Goal: Information Seeking & Learning: Learn about a topic

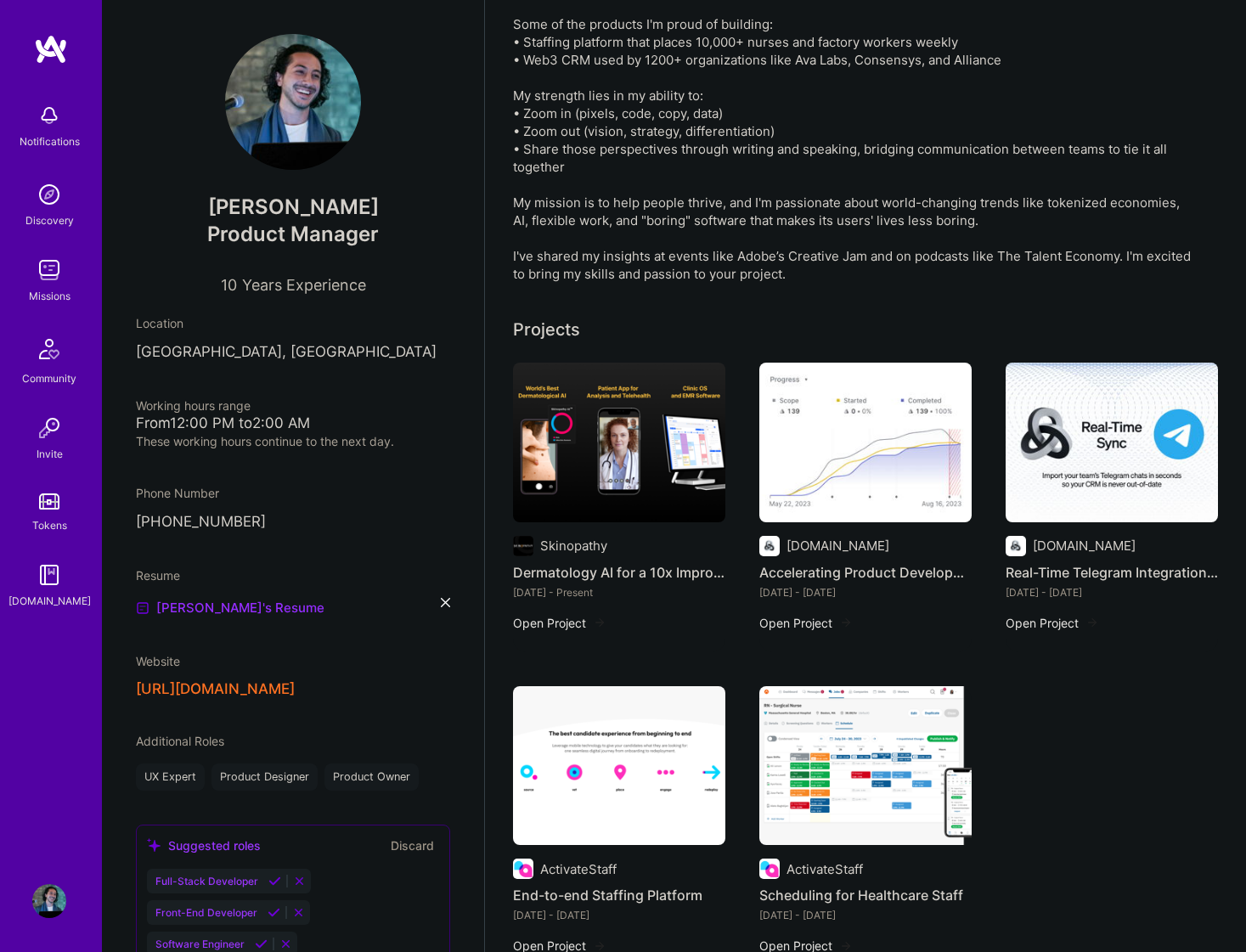
scroll to position [291, 0]
click at [814, 622] on button "Open Project" at bounding box center [805, 622] width 93 height 18
click at [836, 456] on img at bounding box center [865, 442] width 213 height 160
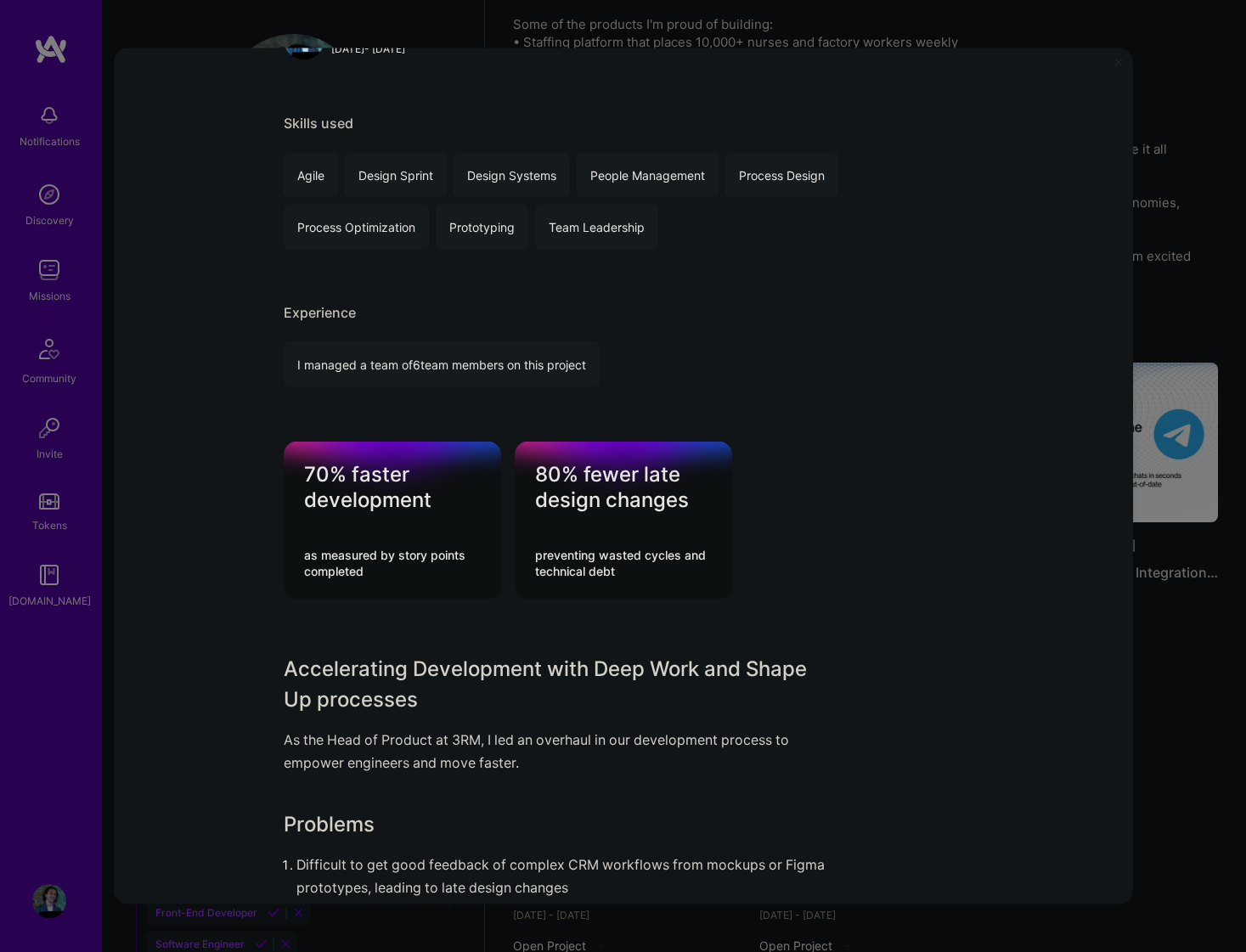
scroll to position [902, 0]
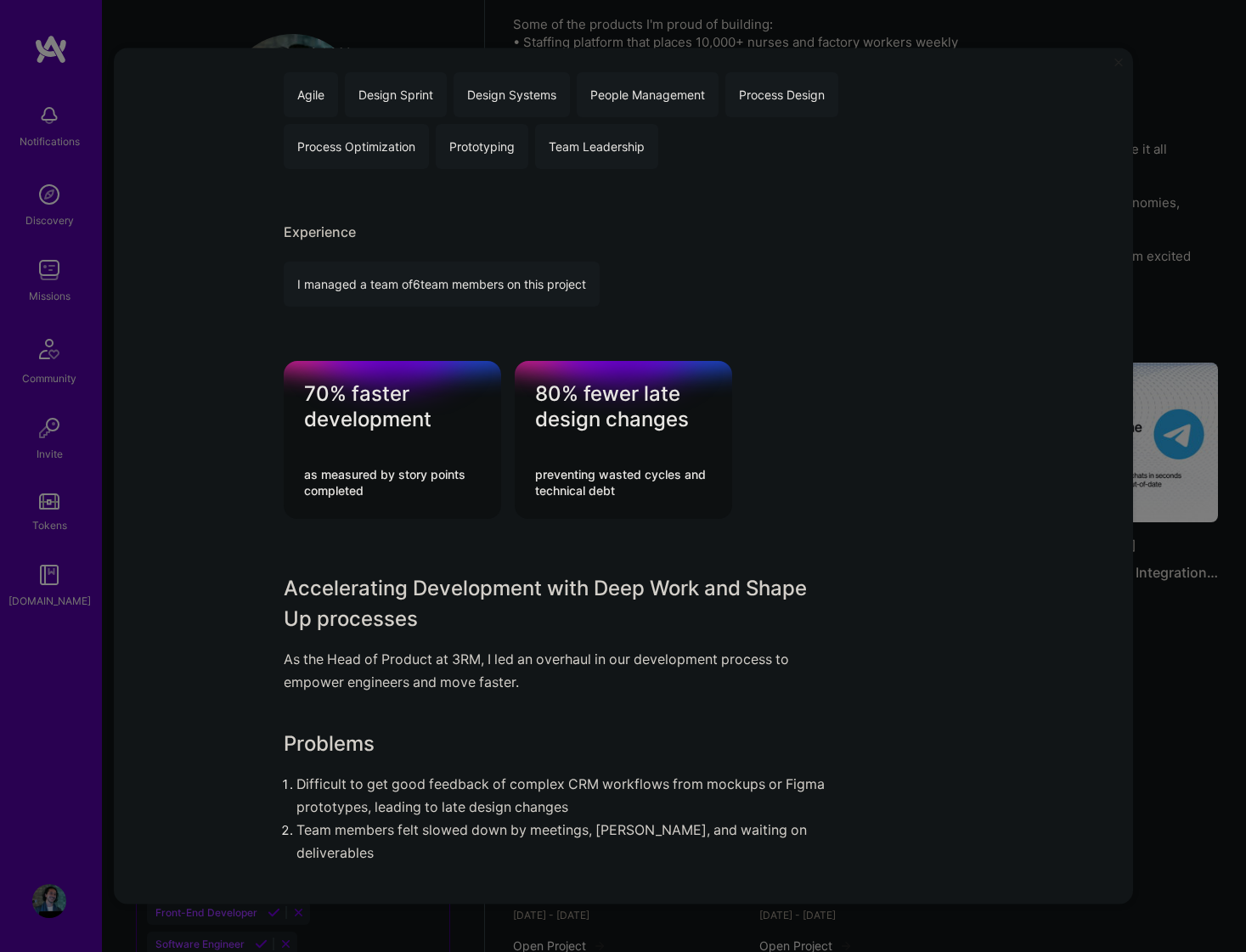
click at [740, 491] on div "70% faster development as measured by story points completed 80% fewer late des…" at bounding box center [623, 440] width 680 height 158
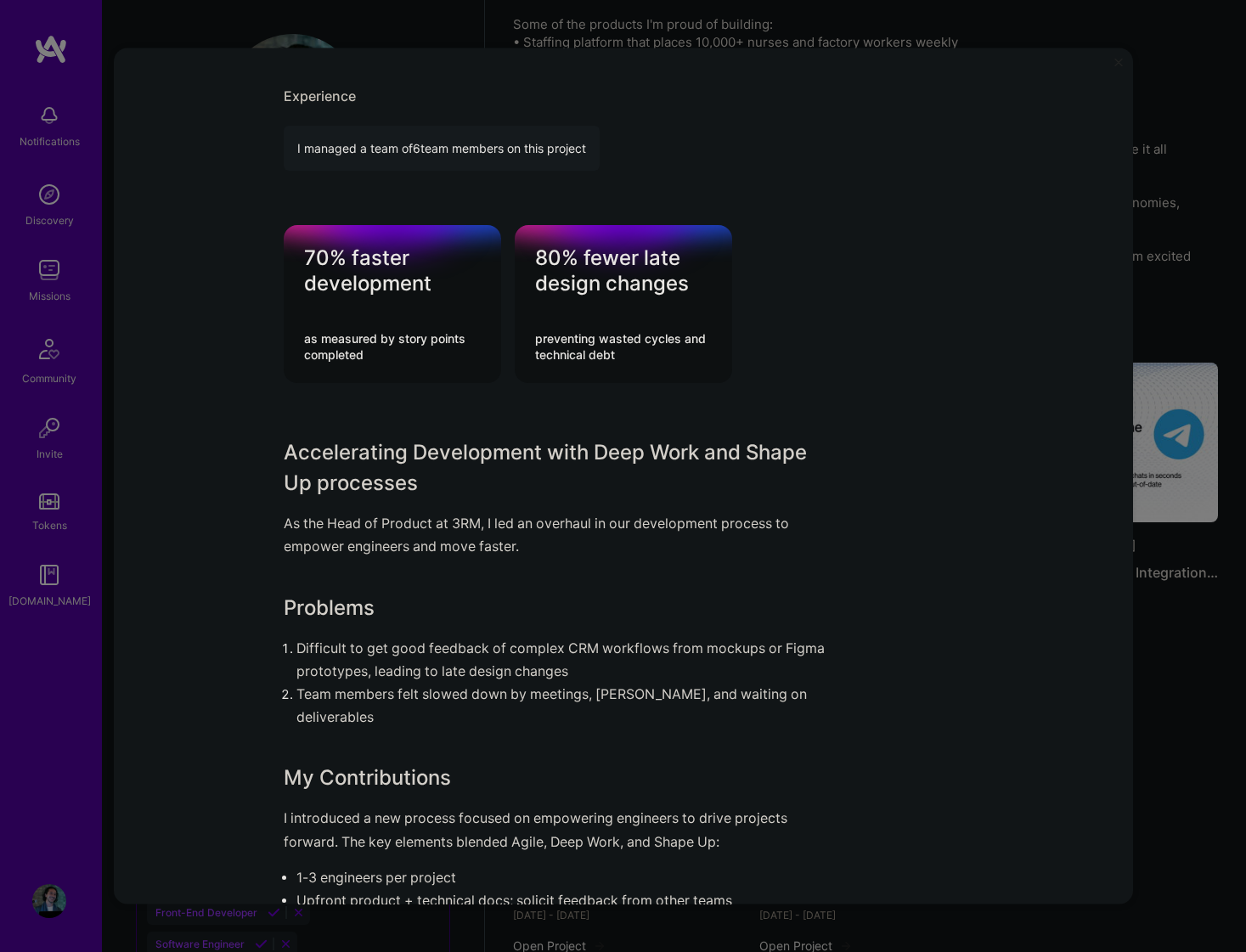
scroll to position [1061, 0]
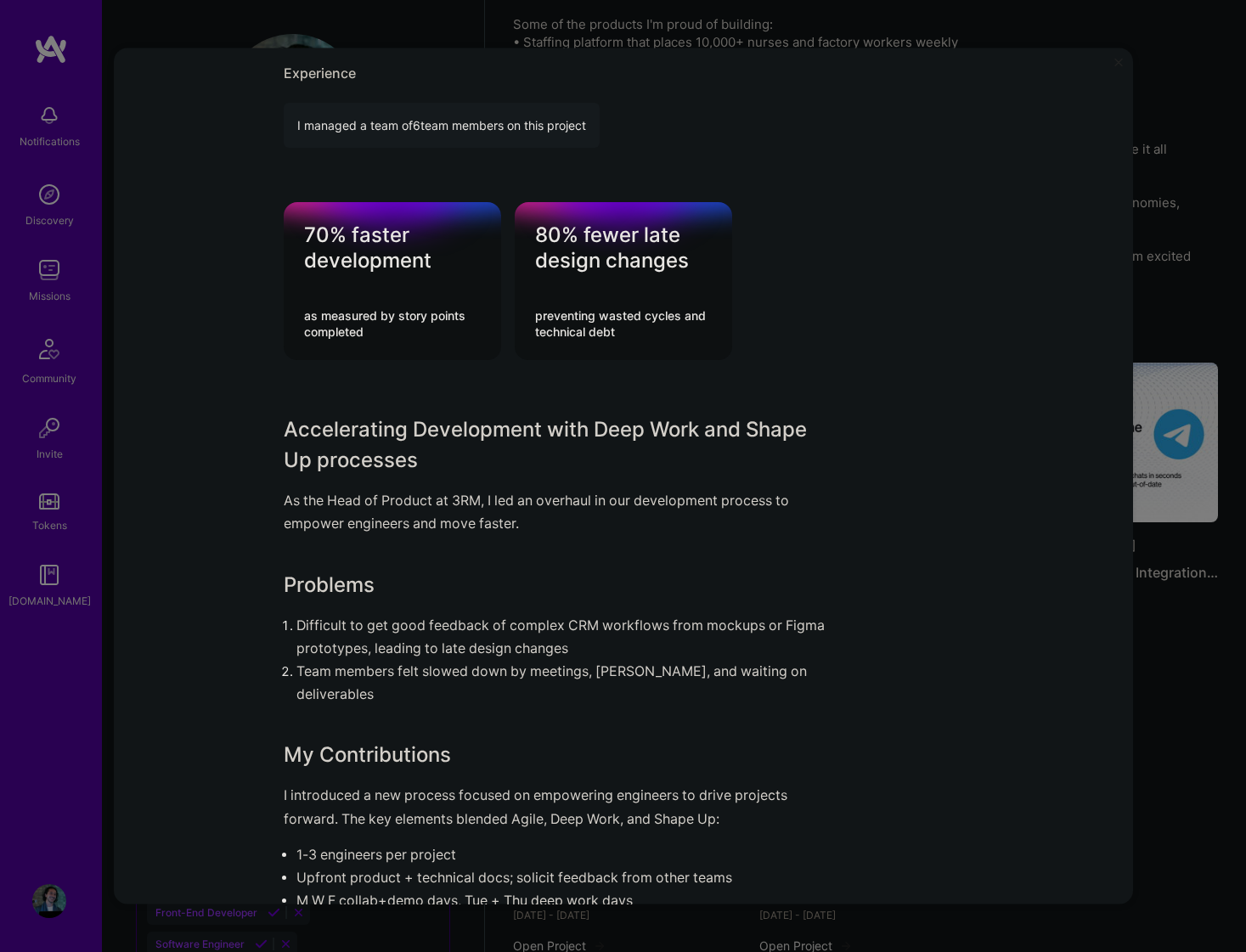
click at [531, 518] on p "As the Head of Product at 3RM, I led an overhaul in our development process to …" at bounding box center [559, 512] width 553 height 46
click at [566, 517] on p "As the Head of Product at 3RM, I led an overhaul in our development process to …" at bounding box center [559, 512] width 553 height 46
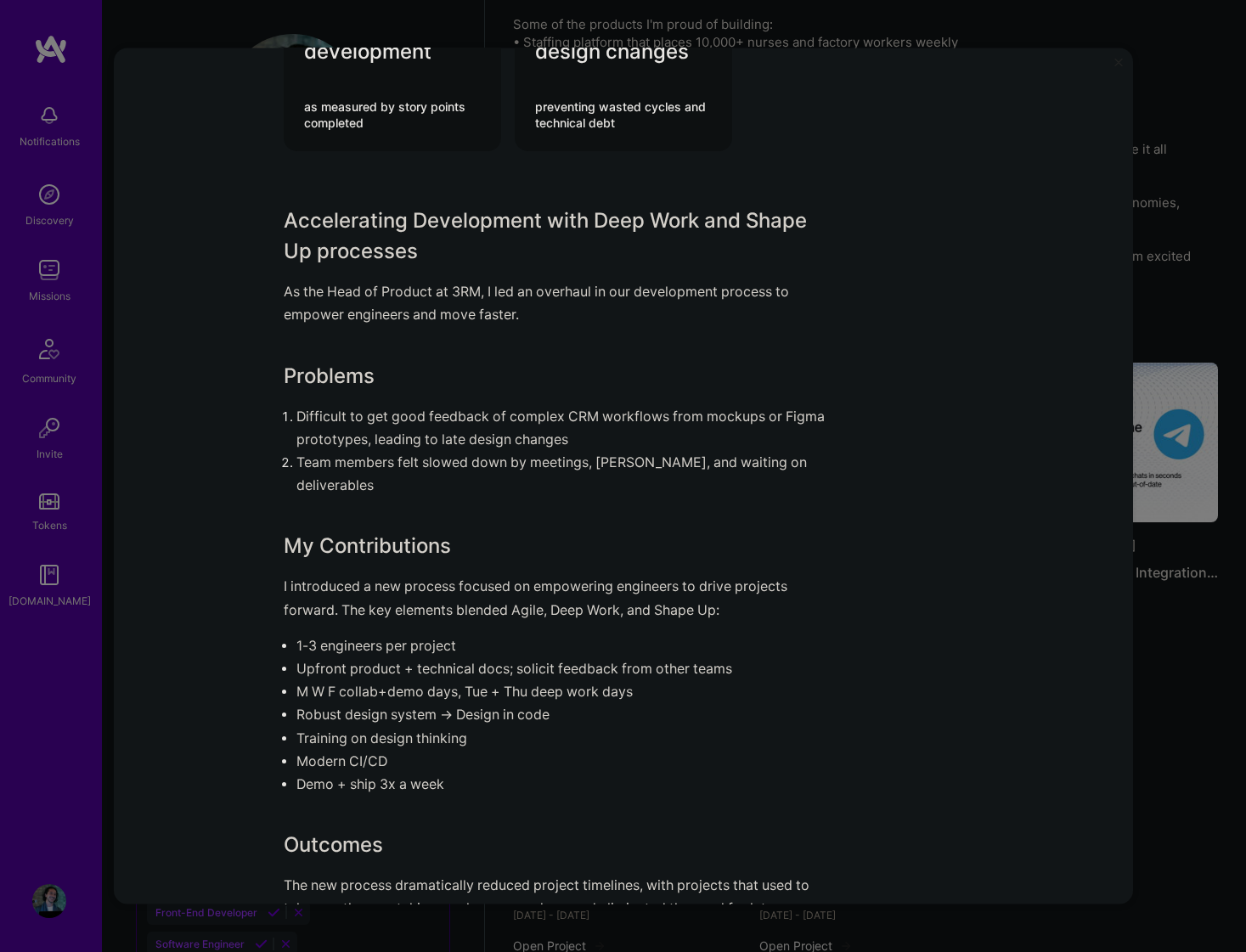
scroll to position [1274, 0]
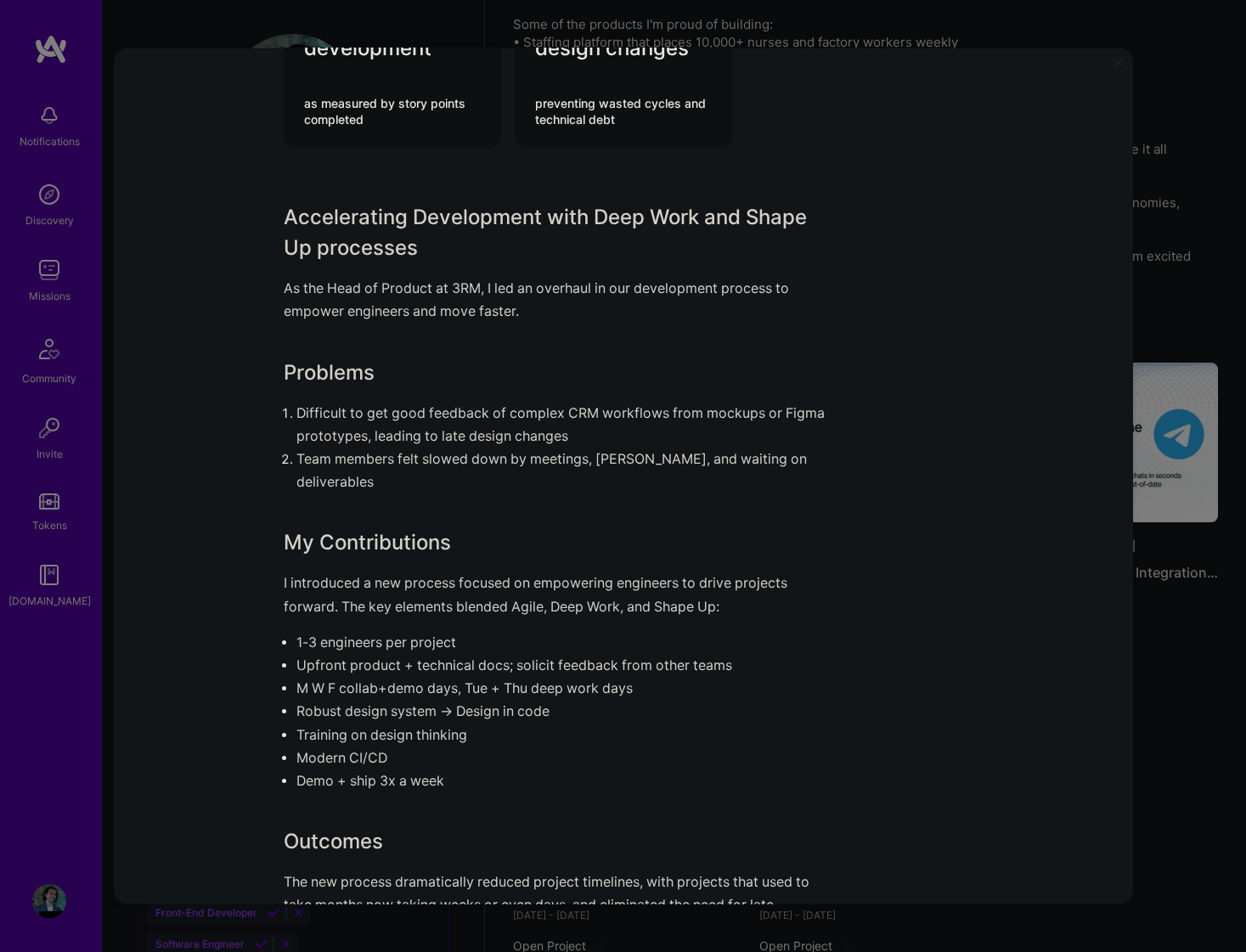
click at [1014, 734] on div "Accelerating Product Development at 3RM [DOMAIN_NAME] Role Head of Product [DAT…" at bounding box center [623, 476] width 1020 height 857
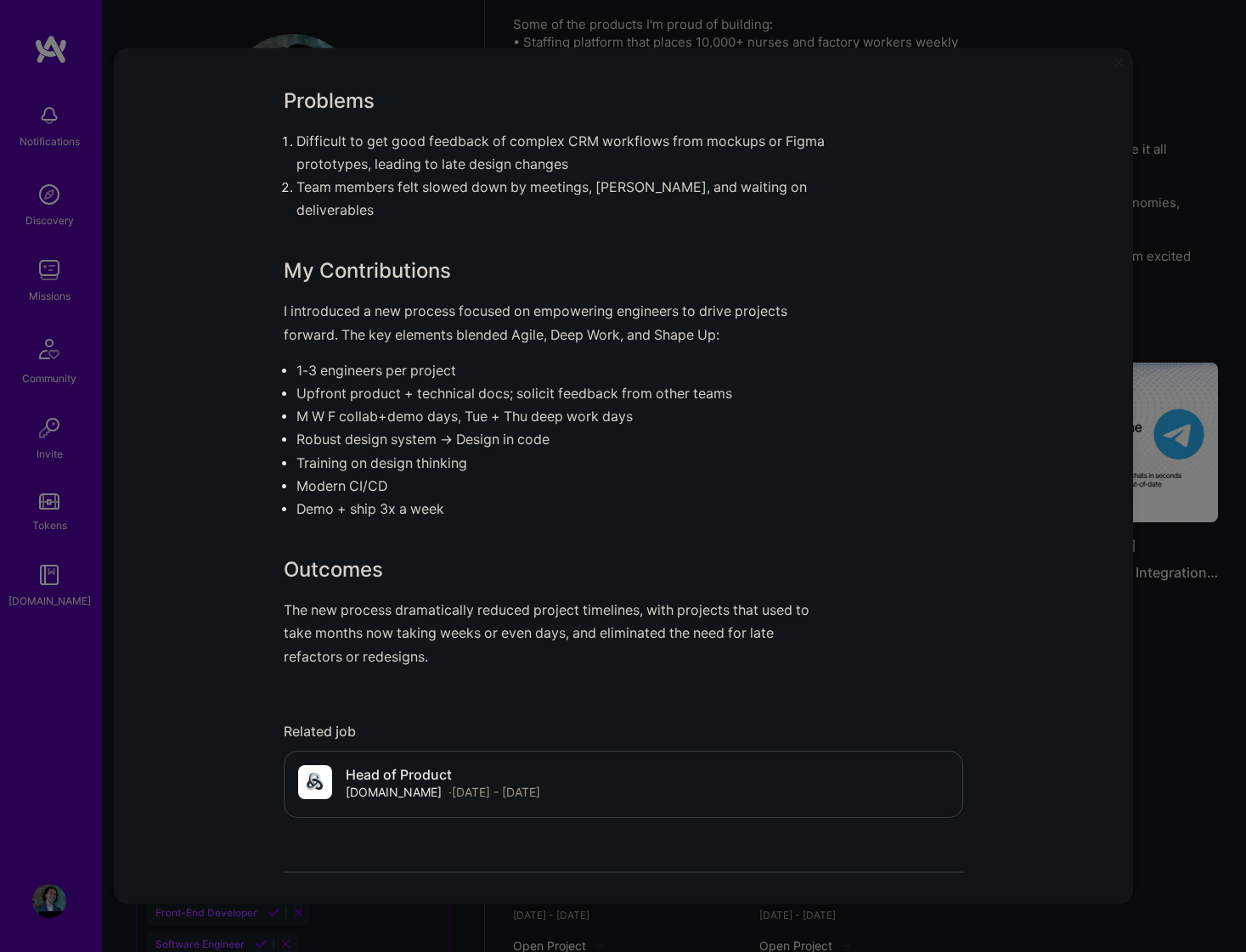
scroll to position [1550, 0]
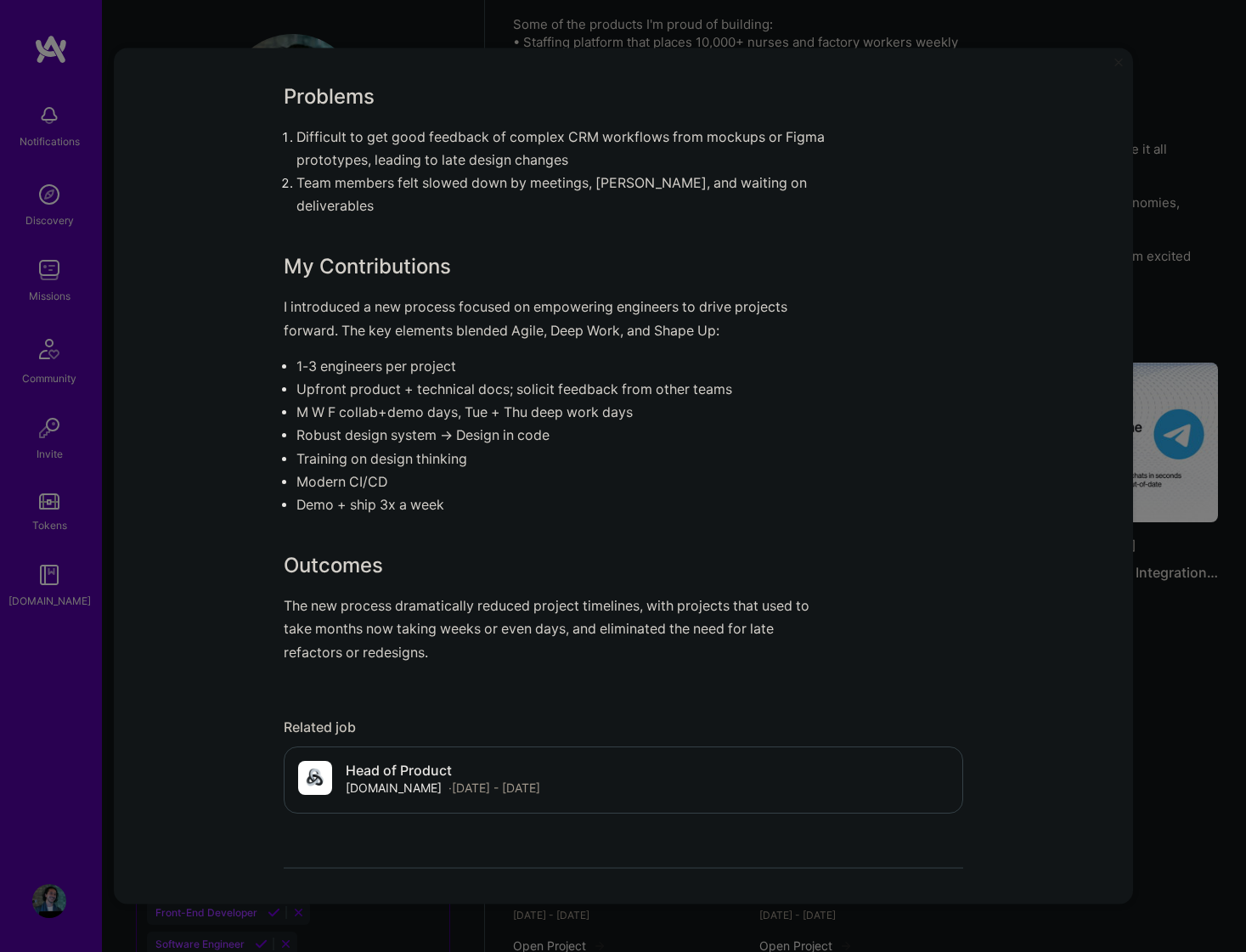
click at [437, 620] on p "The new process dramatically reduced project timelines, with projects that used…" at bounding box center [559, 629] width 553 height 70
click at [735, 630] on p "The new process dramatically reduced project timelines, with projects that used…" at bounding box center [559, 629] width 553 height 70
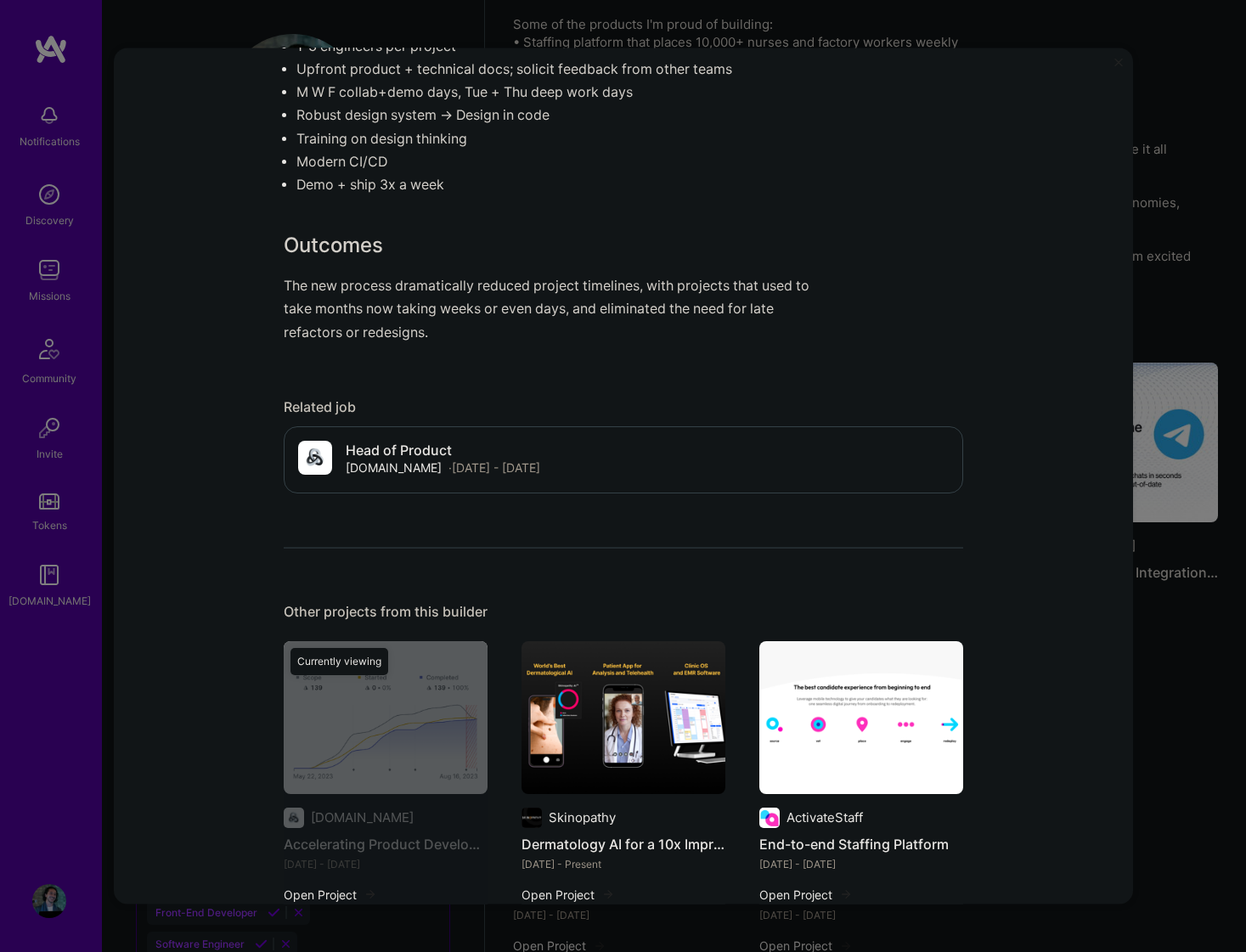
scroll to position [1874, 0]
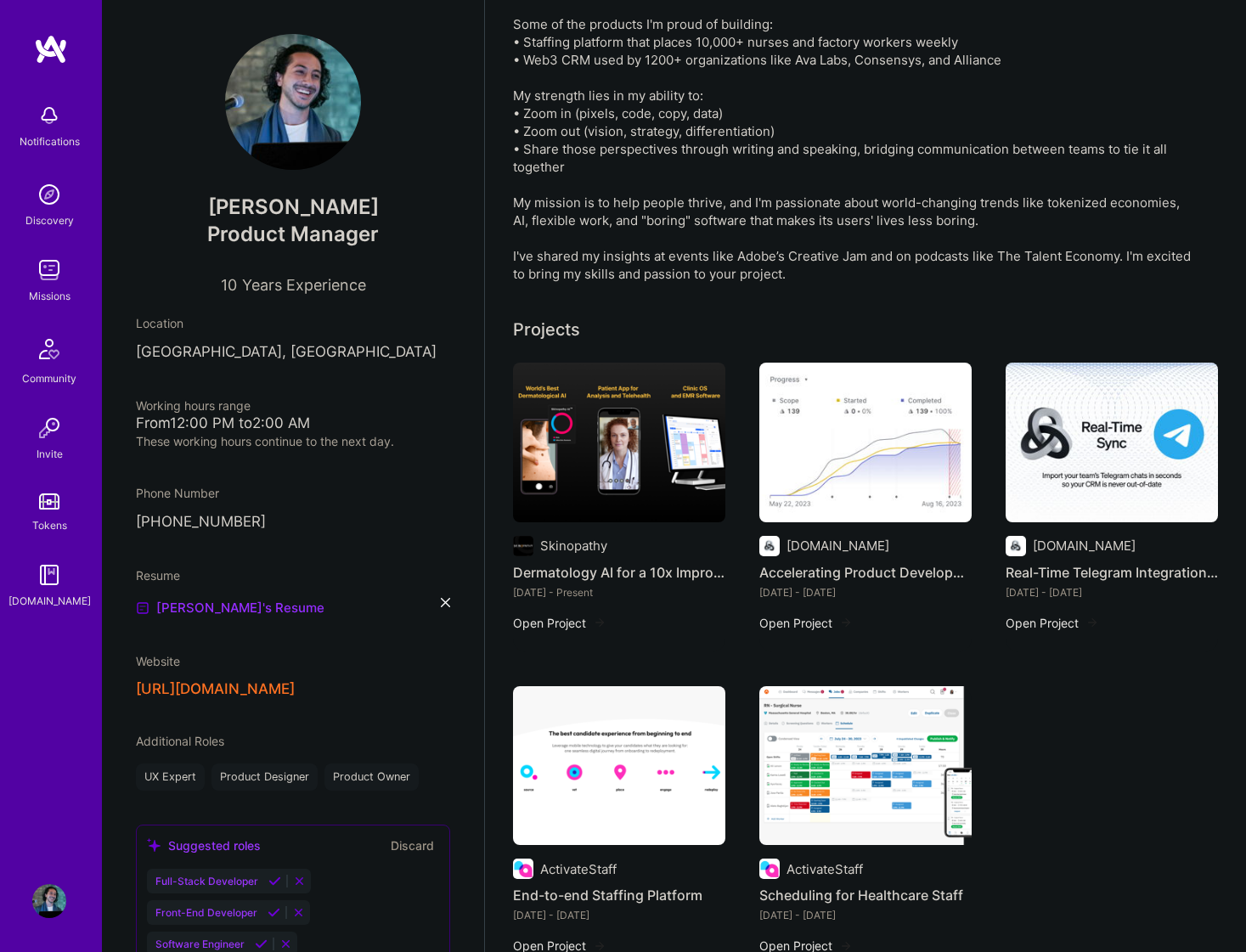
click at [1114, 447] on img at bounding box center [1112, 442] width 213 height 160
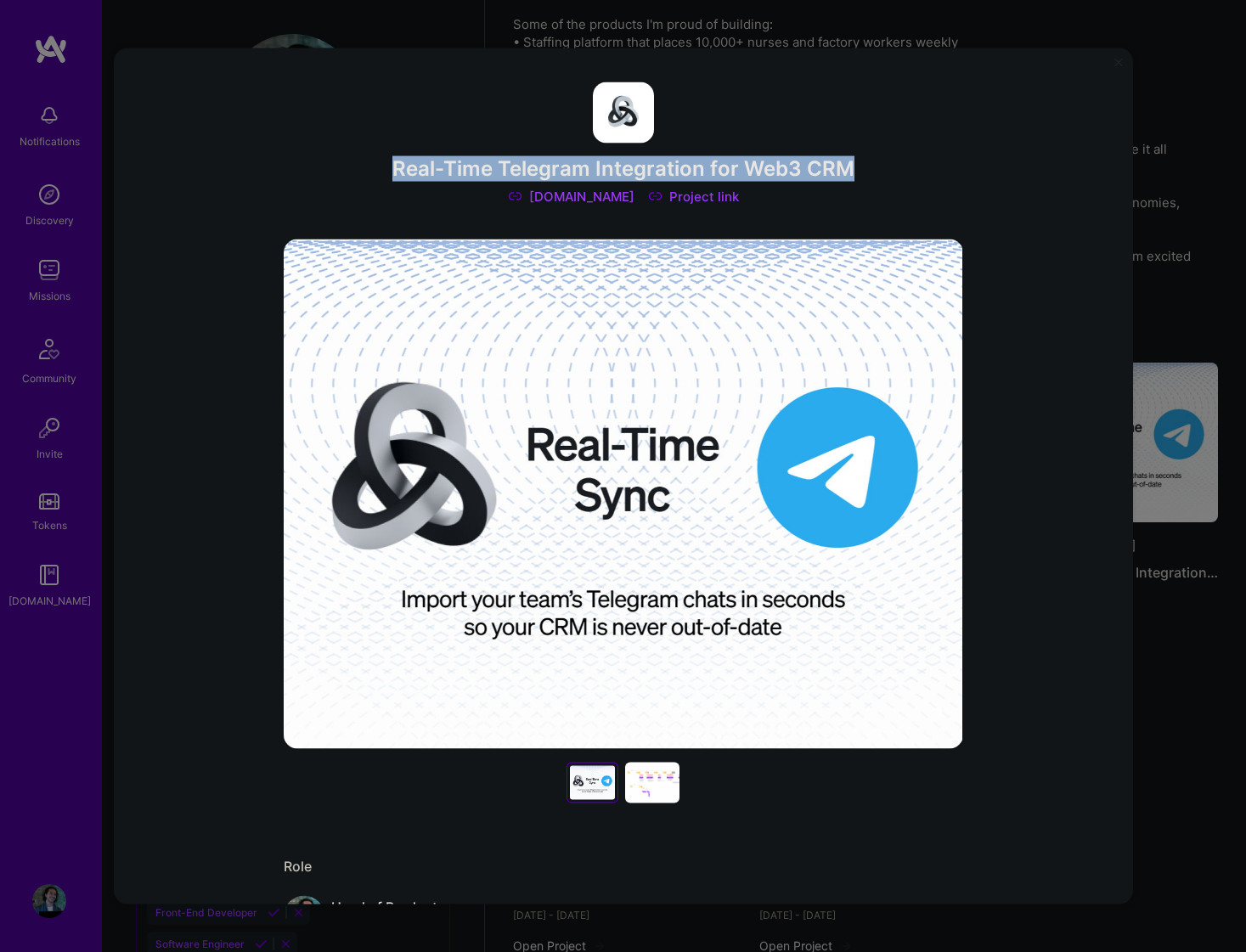
copy h3 "Real-Time Telegram Integration for Web3 CRM"
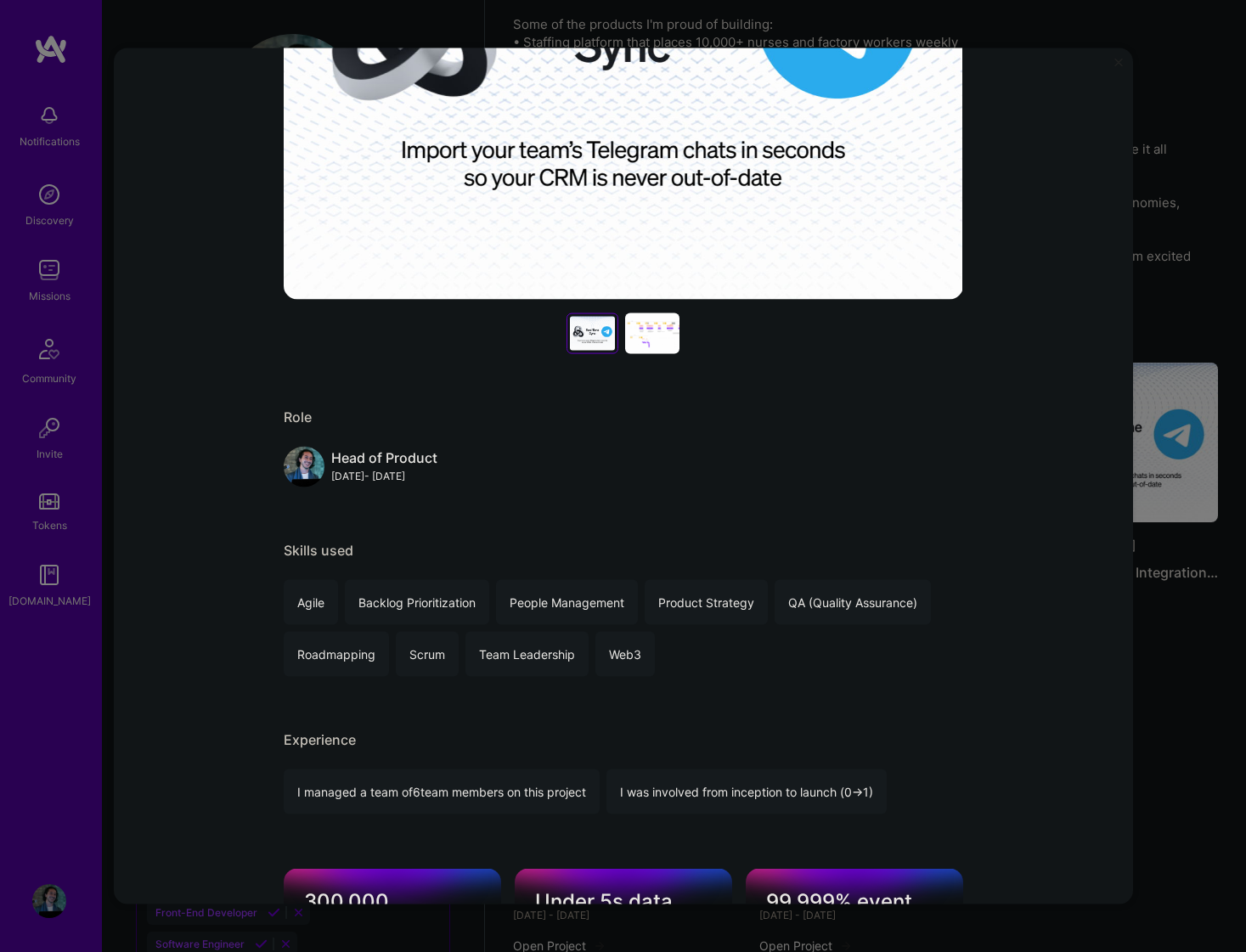
scroll to position [692, 0]
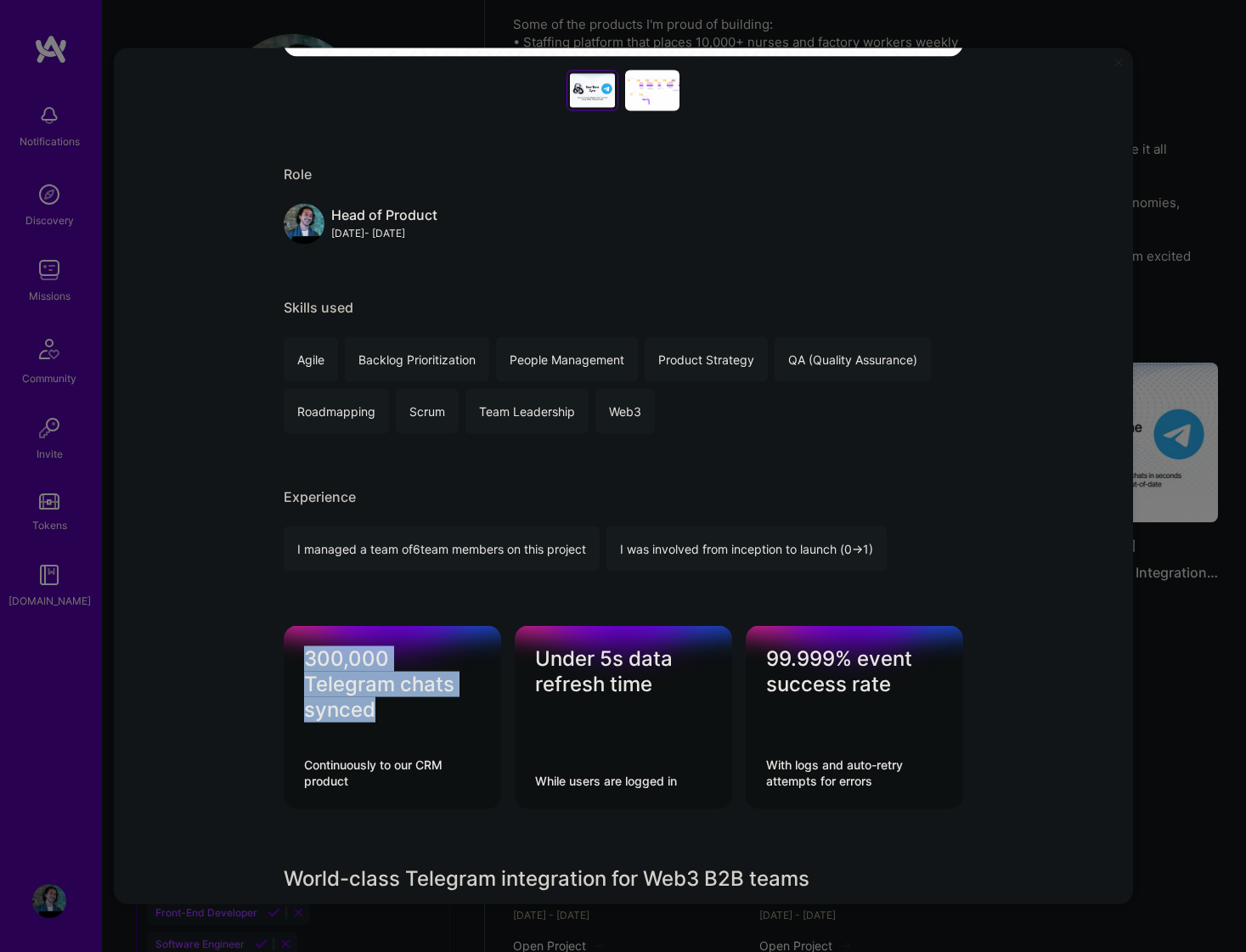
copy div "300,000 Telegram chats synced"
drag, startPoint x: 301, startPoint y: 654, endPoint x: 395, endPoint y: 714, distance: 111.5
click at [395, 714] on div "300,000 Telegram chats synced Continuously to our CRM product" at bounding box center [392, 717] width 218 height 184
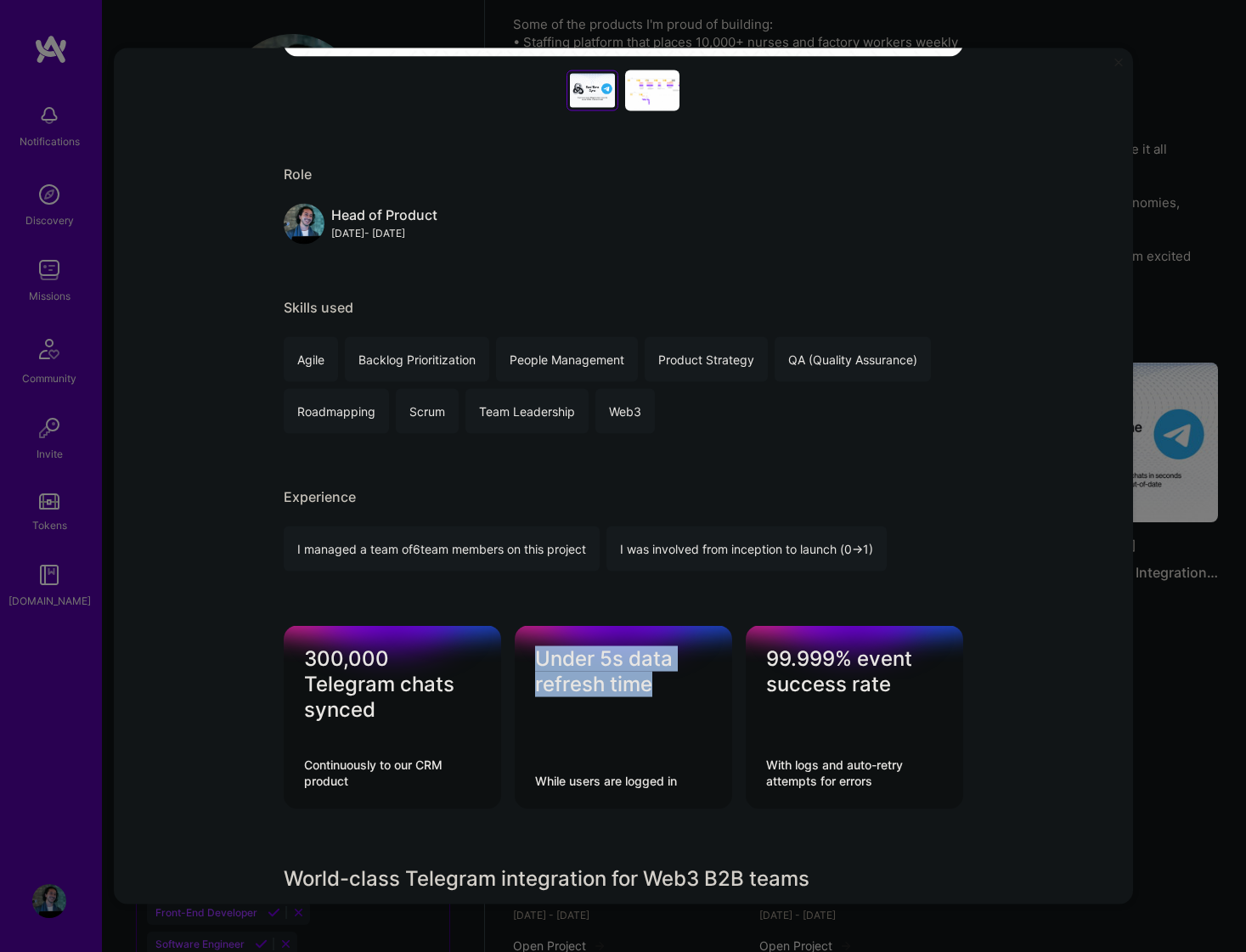
copy div "Under 5s data refresh time"
drag, startPoint x: 538, startPoint y: 655, endPoint x: 691, endPoint y: 682, distance: 155.4
click at [691, 682] on div "Under 5s data refresh time" at bounding box center [623, 672] width 177 height 51
click at [799, 663] on div "99.999% event success rate" at bounding box center [854, 672] width 177 height 51
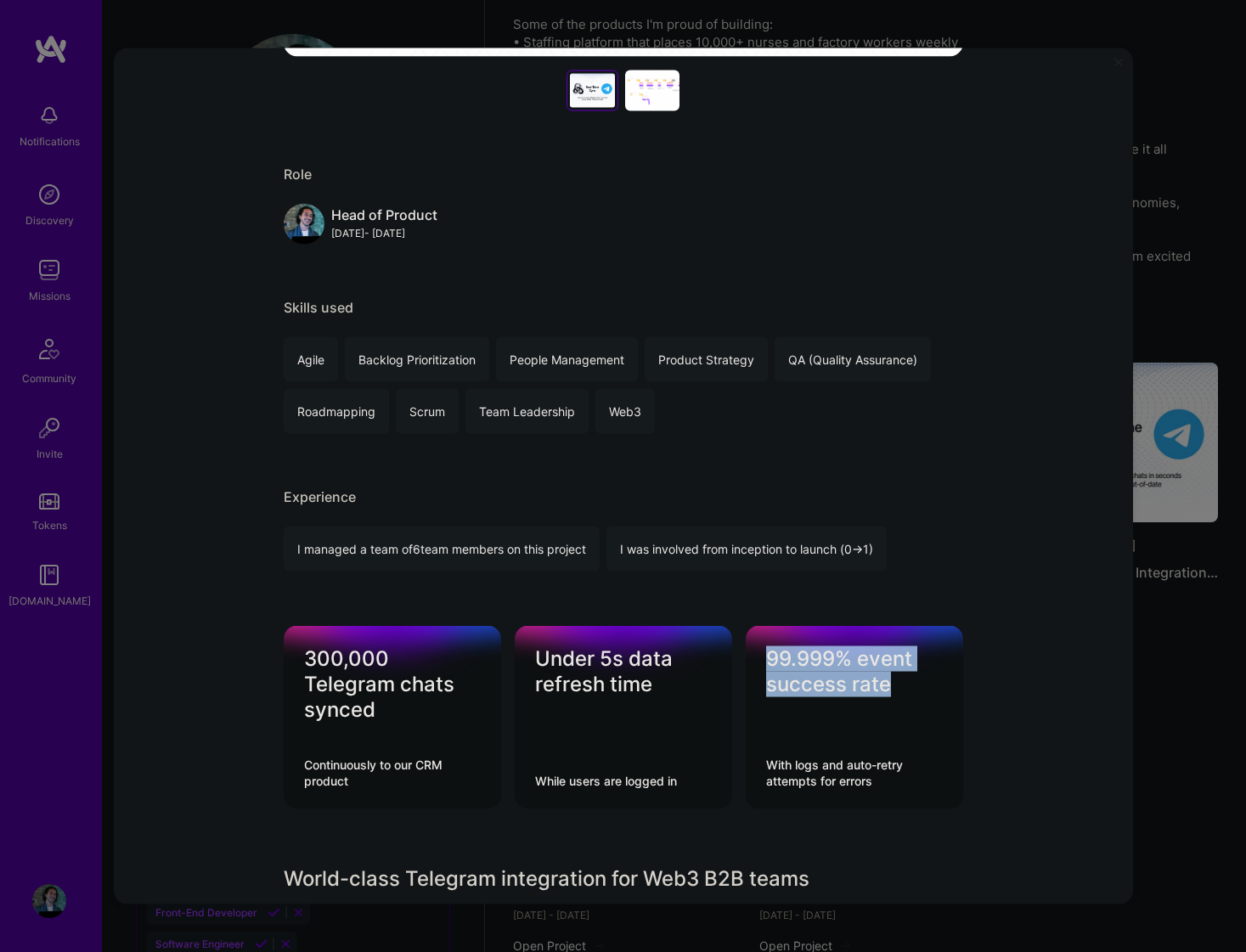
copy div "99.999% event success rate"
drag, startPoint x: 766, startPoint y: 656, endPoint x: 945, endPoint y: 685, distance: 181.3
click at [945, 685] on div "99.999% event success rate With logs and auto-retry attempts for errors" at bounding box center [854, 717] width 218 height 184
click at [475, 599] on div "Real-Time Telegram Integration for Web3 CRM [DOMAIN_NAME] Project link Role Hea…" at bounding box center [623, 887] width 680 height 2996
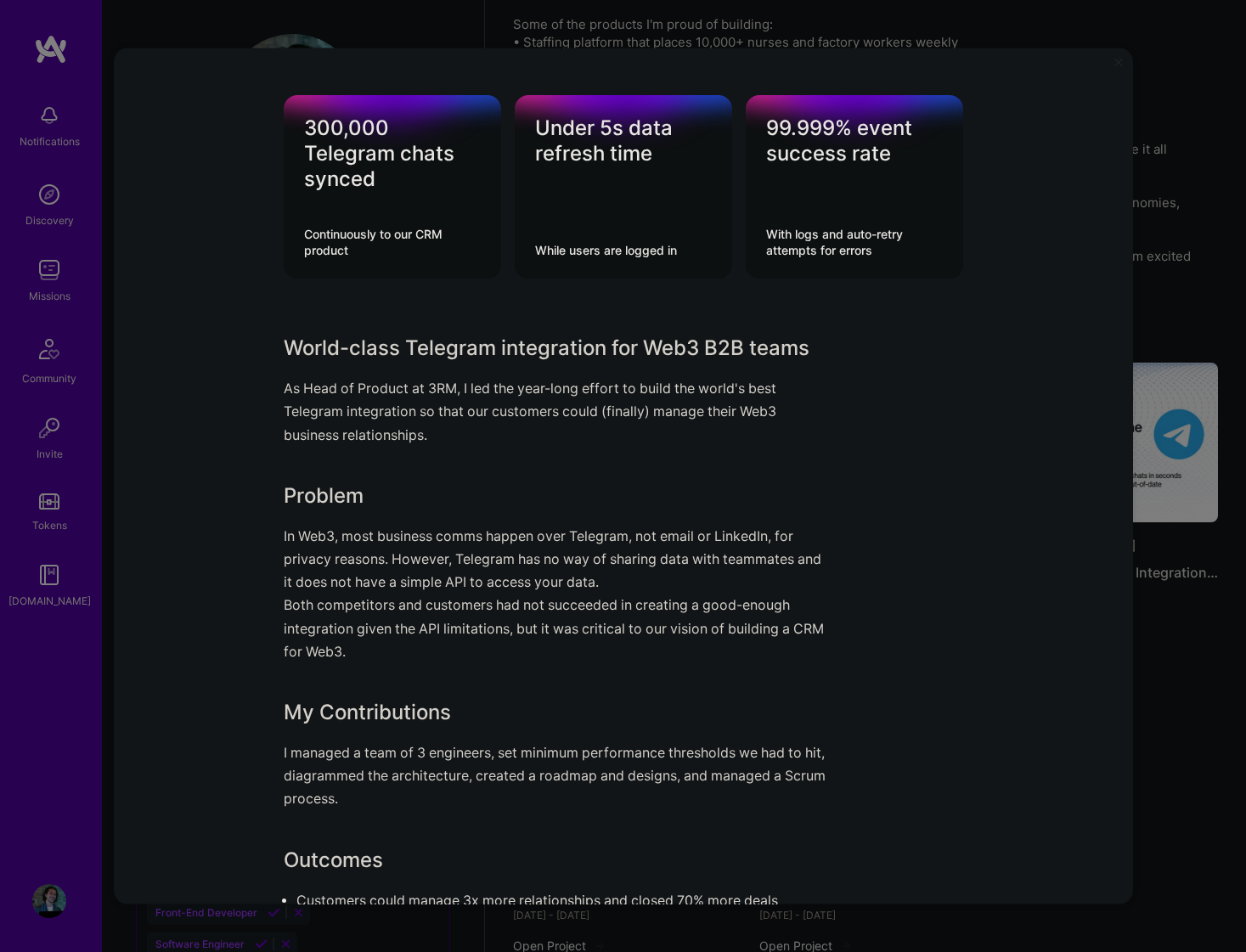
scroll to position [1225, 0]
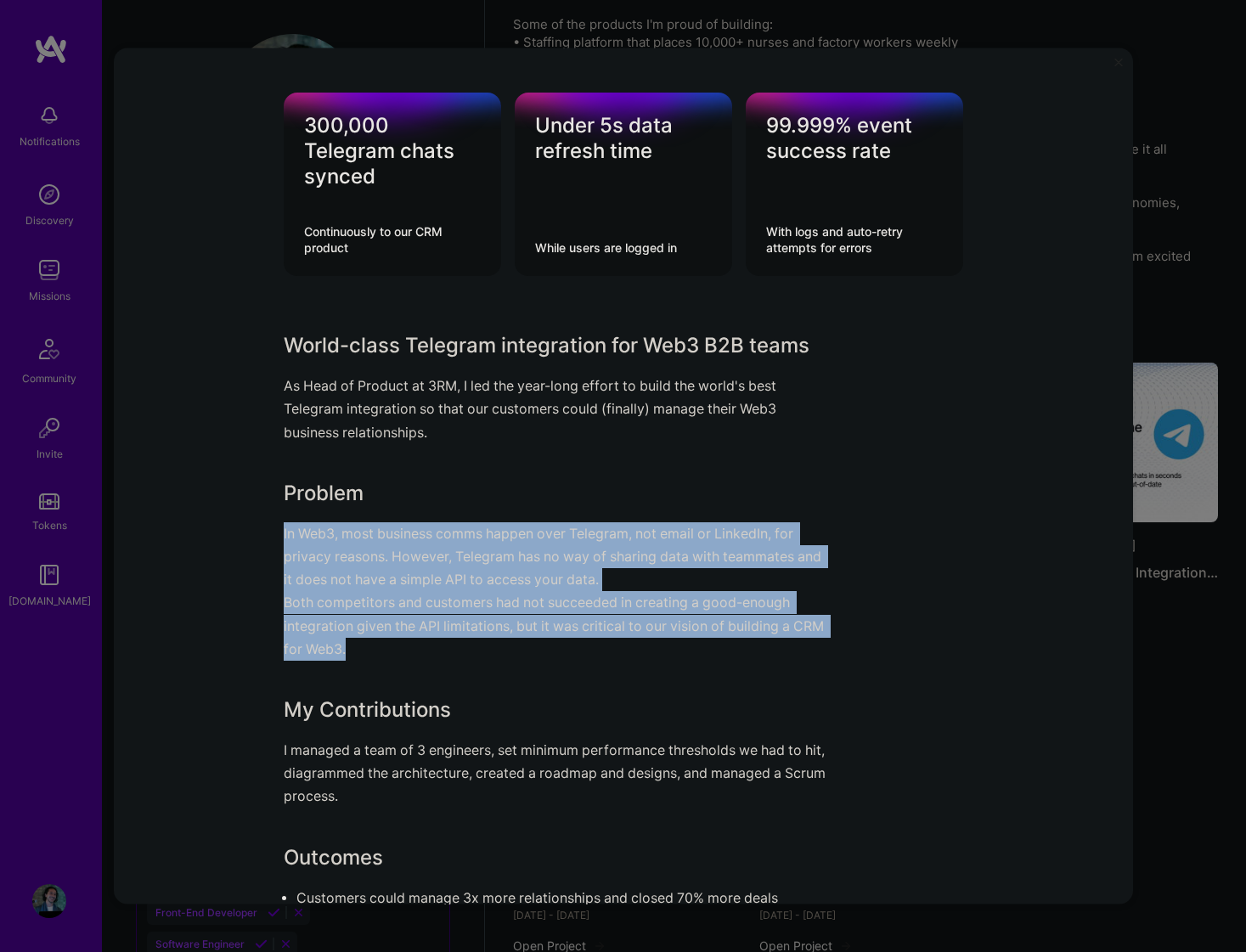
copy div "In Web3, most business comms happen over Telegram, not email or LinkedIn, for p…"
drag, startPoint x: 283, startPoint y: 533, endPoint x: 419, endPoint y: 648, distance: 178.1
click at [419, 648] on div "Real-Time Telegram Integration for Web3 CRM [DOMAIN_NAME] Project link Role Hea…" at bounding box center [623, 476] width 1020 height 857
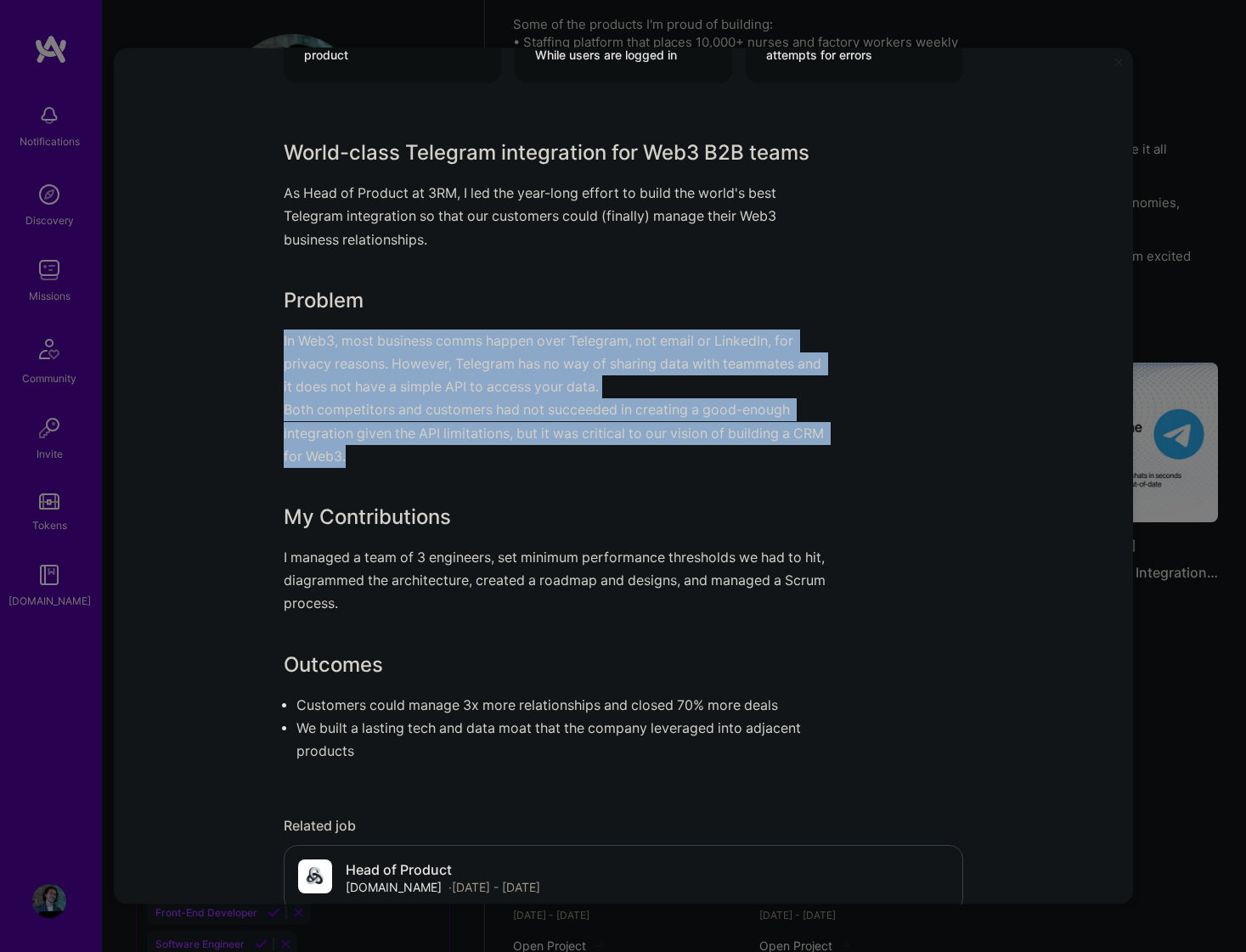
scroll to position [1440, 0]
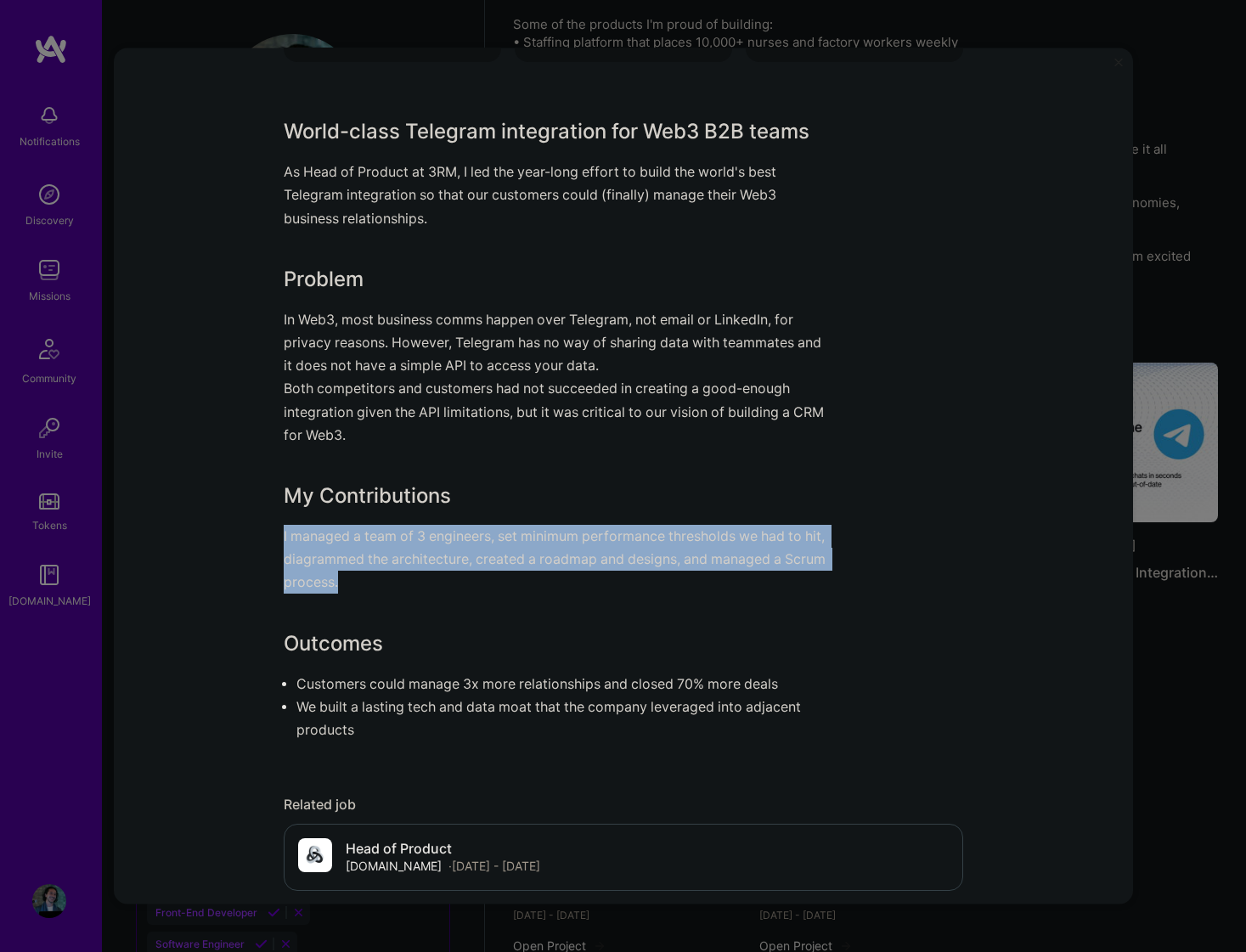
copy p "I managed a team of 3 engineers, set minimum performance thresholds we had to h…"
drag, startPoint x: 386, startPoint y: 588, endPoint x: 257, endPoint y: 532, distance: 140.6
click at [257, 532] on div "Real-Time Telegram Integration for Web3 CRM [DOMAIN_NAME] Project link Role Hea…" at bounding box center [623, 476] width 1020 height 857
click at [503, 591] on div "World-class Telegram integration for Web3 B2B teams As Head of Product at 3RM, …" at bounding box center [559, 429] width 553 height 625
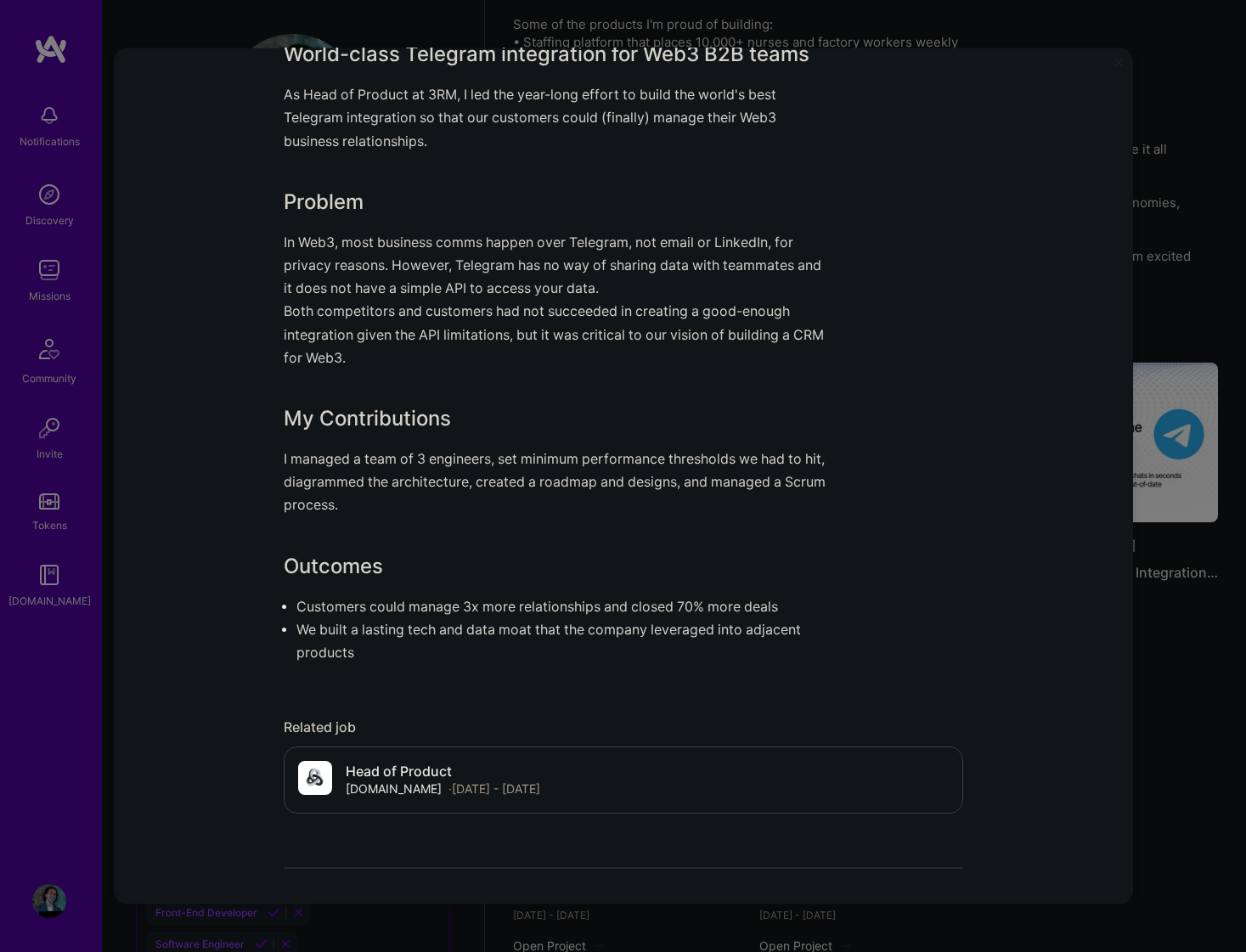
scroll to position [1516, 0]
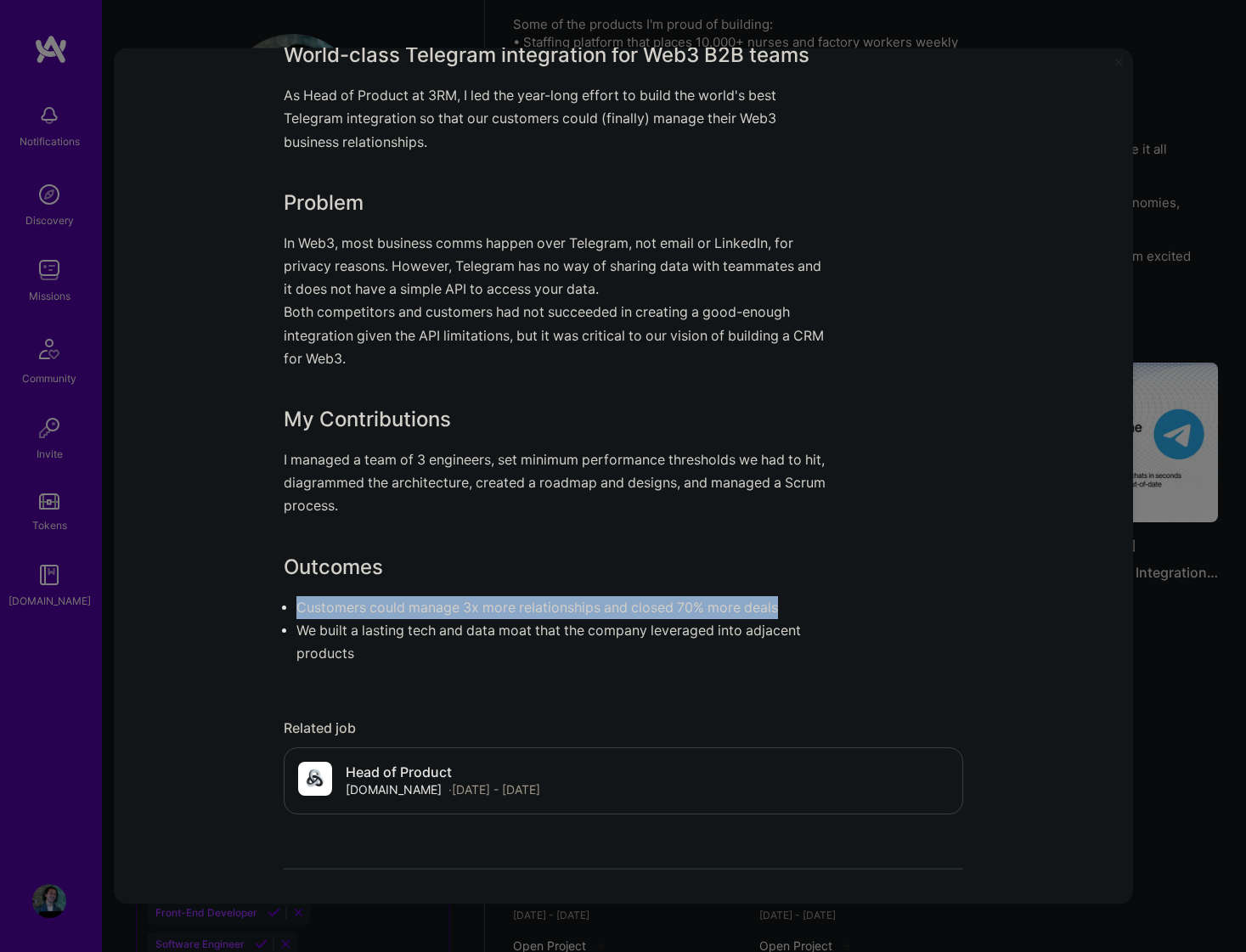
copy p "Customers could manage 3x more relationships and closed 70% more deals"
drag, startPoint x: 297, startPoint y: 604, endPoint x: 798, endPoint y: 600, distance: 501.0
click at [798, 600] on p "Customers could manage 3x more relationships and closed 70% more deals" at bounding box center [566, 606] width 540 height 23
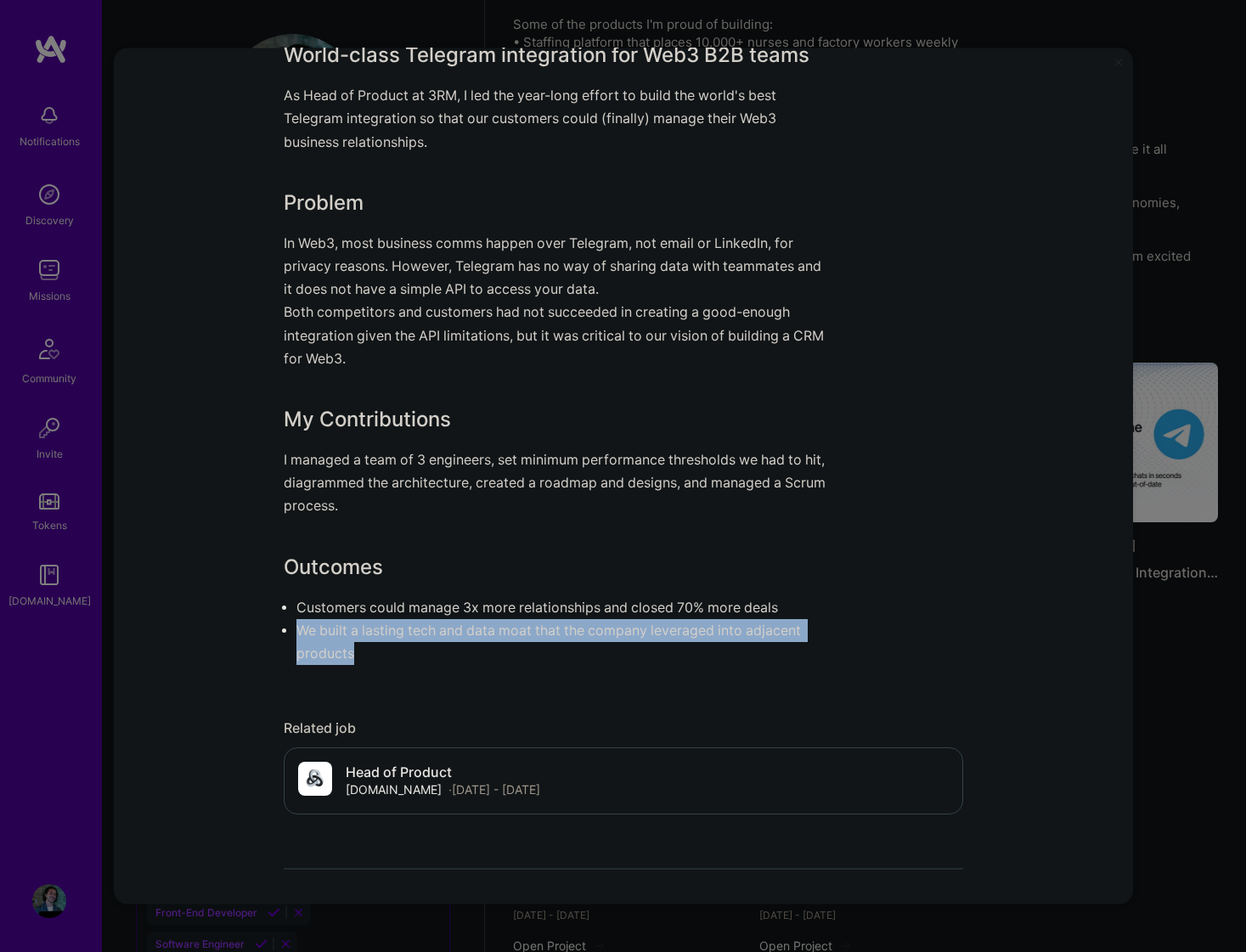
copy p "We built a lasting tech and data moat that the company leveraged into adjacent …"
drag, startPoint x: 363, startPoint y: 653, endPoint x: 285, endPoint y: 631, distance: 81.0
click at [296, 631] on p "We built a lasting tech and data moat that the company leveraged into adjacent …" at bounding box center [566, 641] width 540 height 46
click at [528, 513] on p "I managed a team of 3 engineers, set minimum performance thresholds we had to h…" at bounding box center [559, 483] width 553 height 70
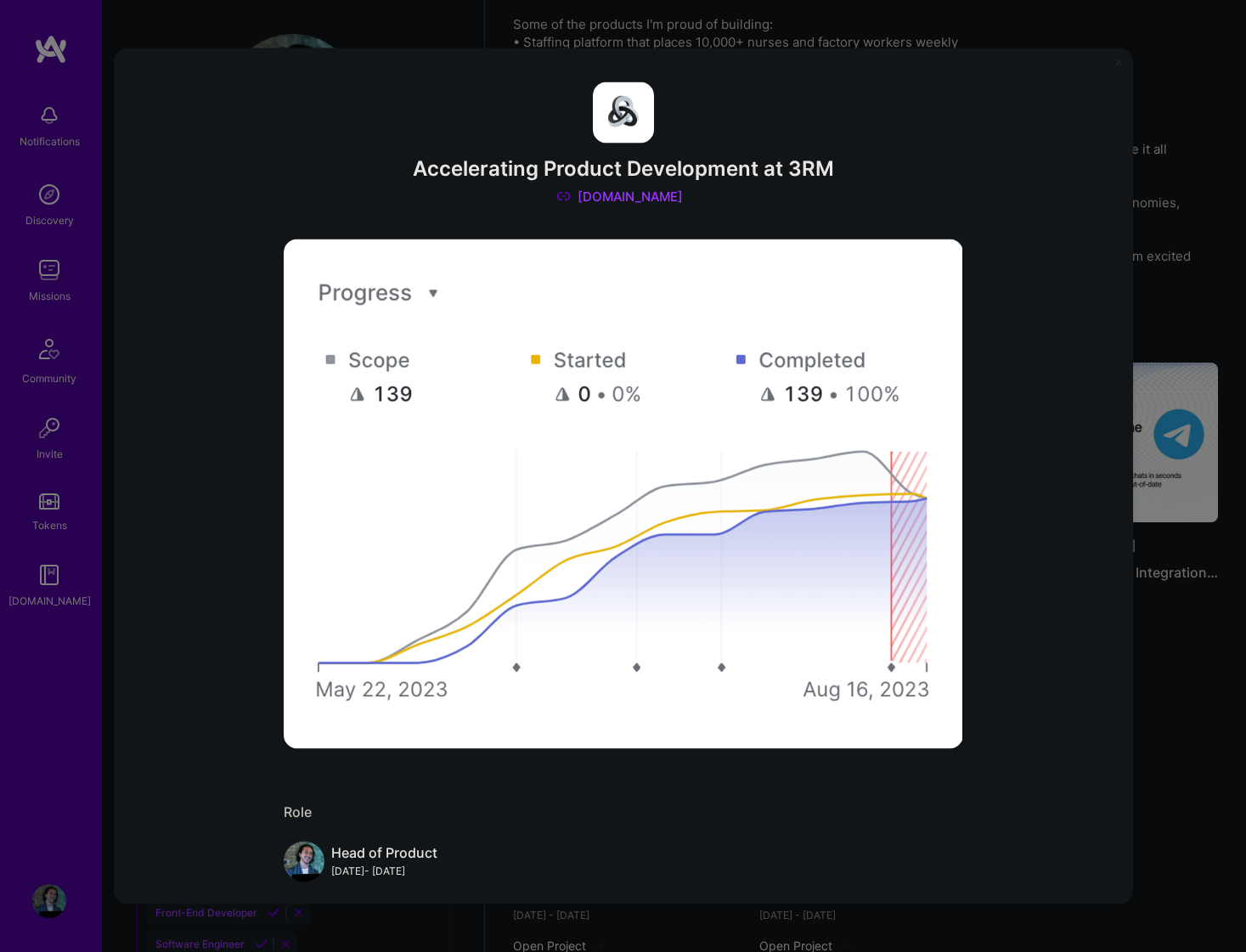
scroll to position [-7, 0]
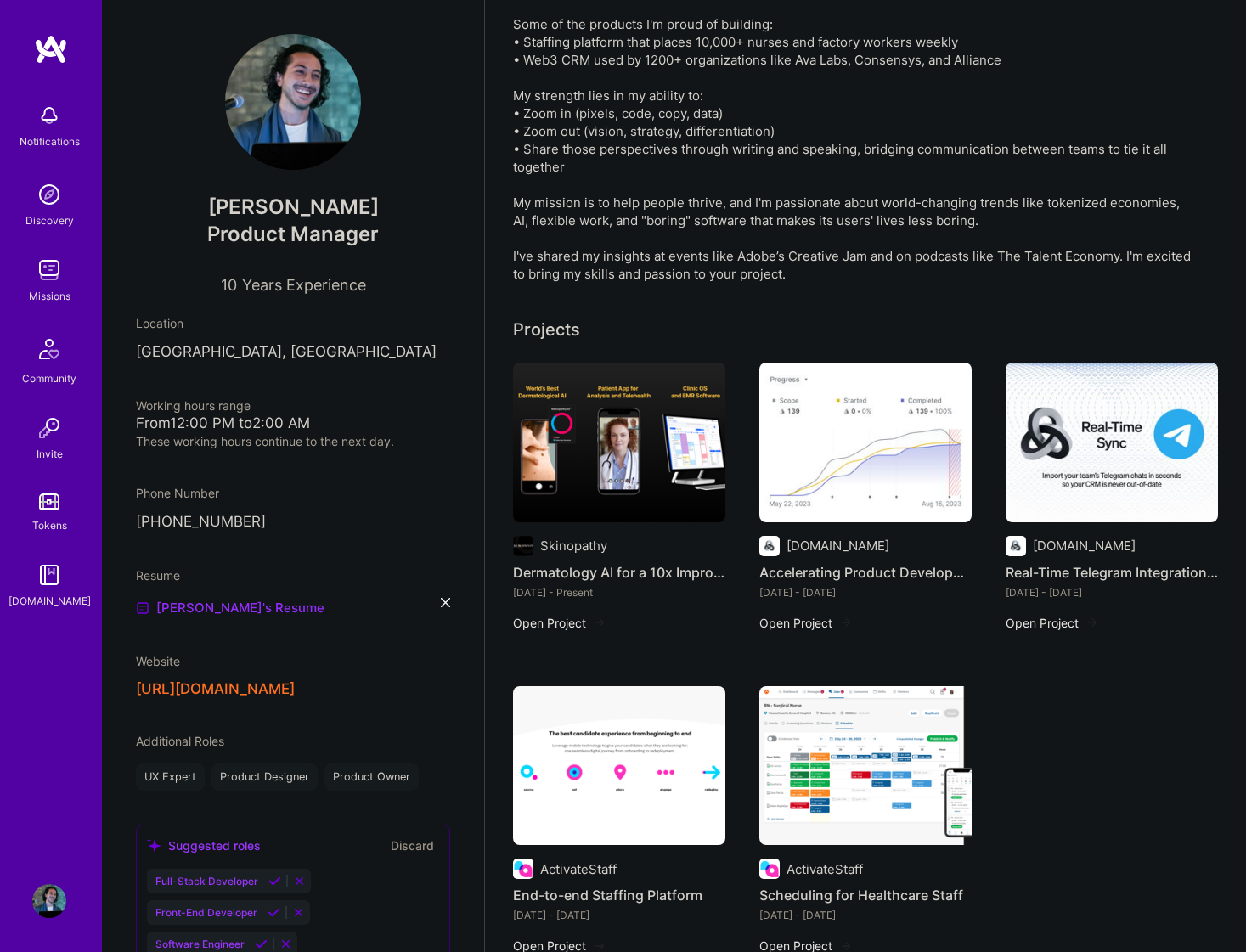
click at [673, 791] on img at bounding box center [619, 766] width 213 height 160
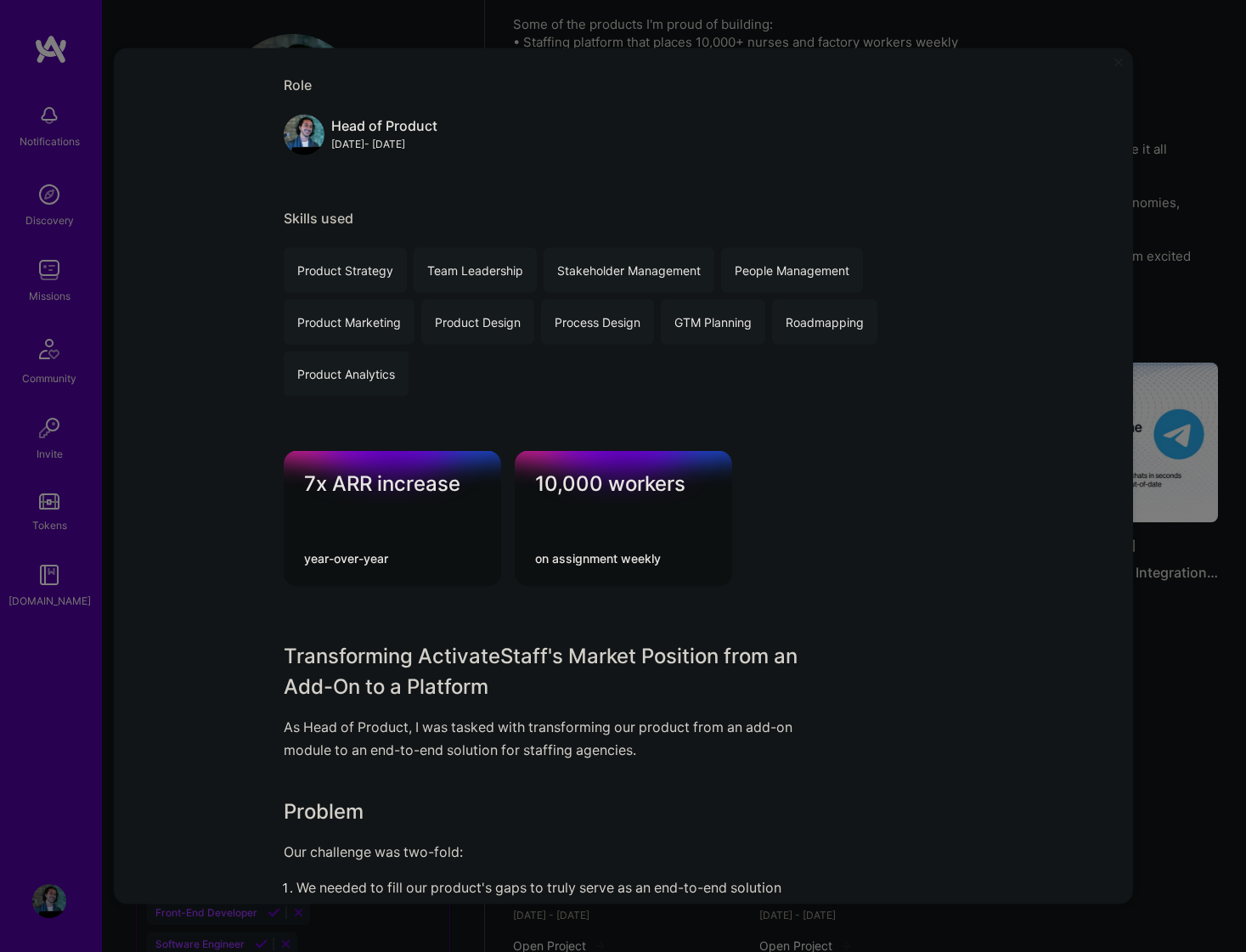
scroll to position [840, 0]
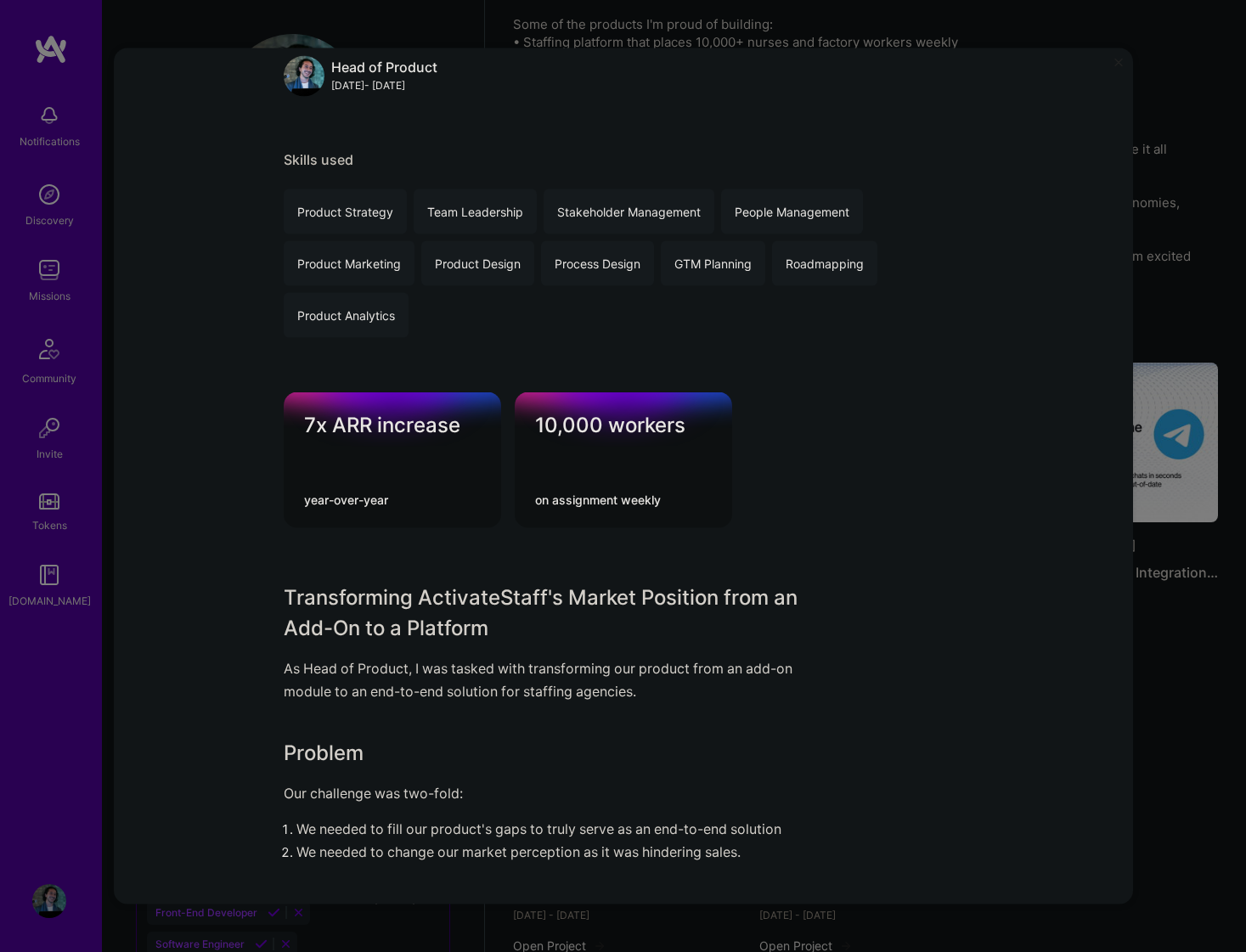
click at [458, 550] on div "End-to-end Staffing Platform ActivateStaff Role Head of Product [DATE] - [DATE]…" at bounding box center [623, 660] width 680 height 2836
click at [454, 559] on div "End-to-end Staffing Platform ActivateStaff Role Head of Product [DATE] - [DATE]…" at bounding box center [623, 660] width 680 height 2836
click at [427, 569] on div "End-to-end Staffing Platform ActivateStaff Role Head of Product [DATE] - [DATE]…" at bounding box center [623, 660] width 680 height 2836
click at [455, 551] on div "End-to-end Staffing Platform ActivateStaff Role Head of Product [DATE] - [DATE]…" at bounding box center [623, 660] width 680 height 2836
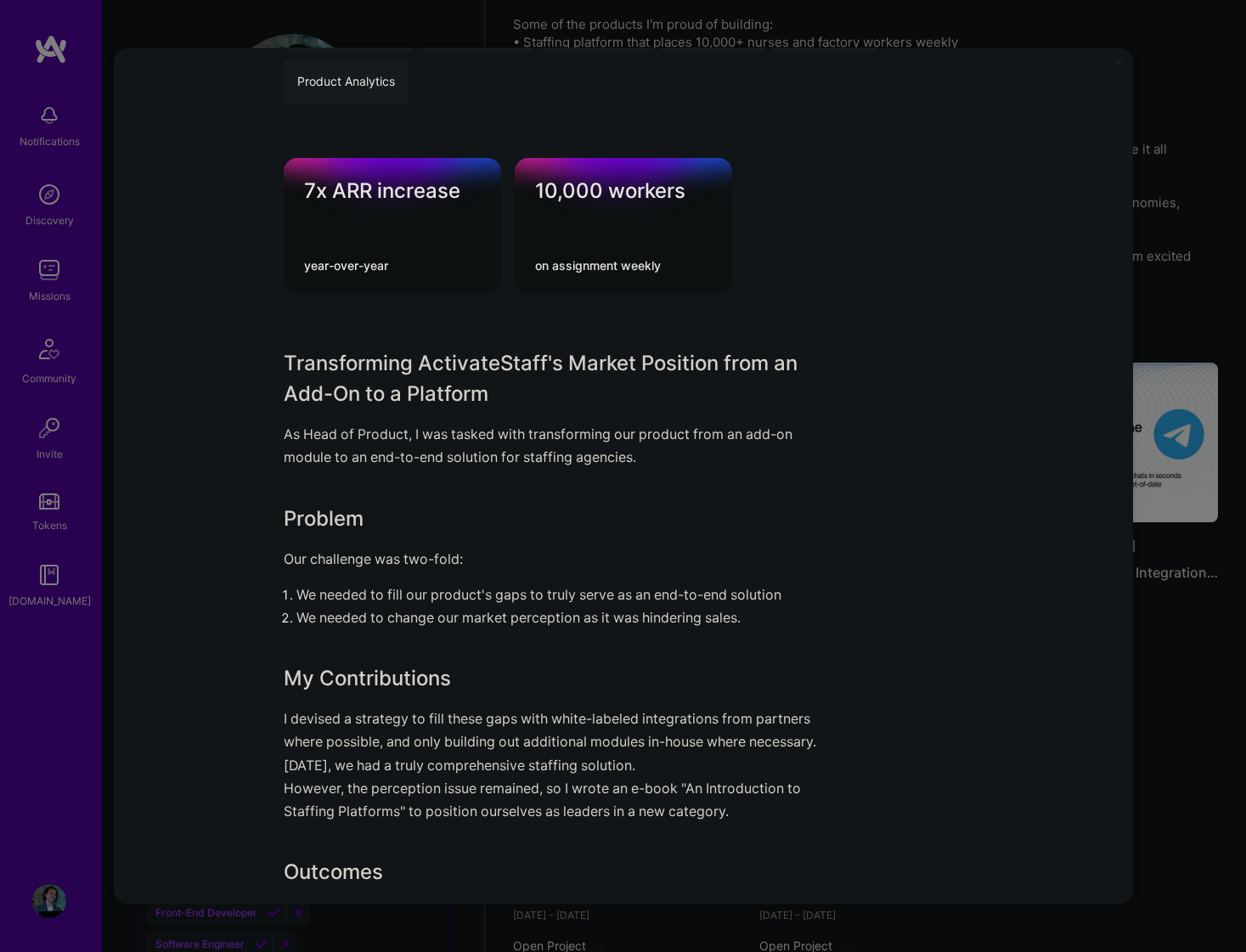
scroll to position [1075, 0]
click at [523, 540] on div "Transforming ActivateStaff's Market Position from an Add-On to a Platform As He…" at bounding box center [559, 646] width 553 height 599
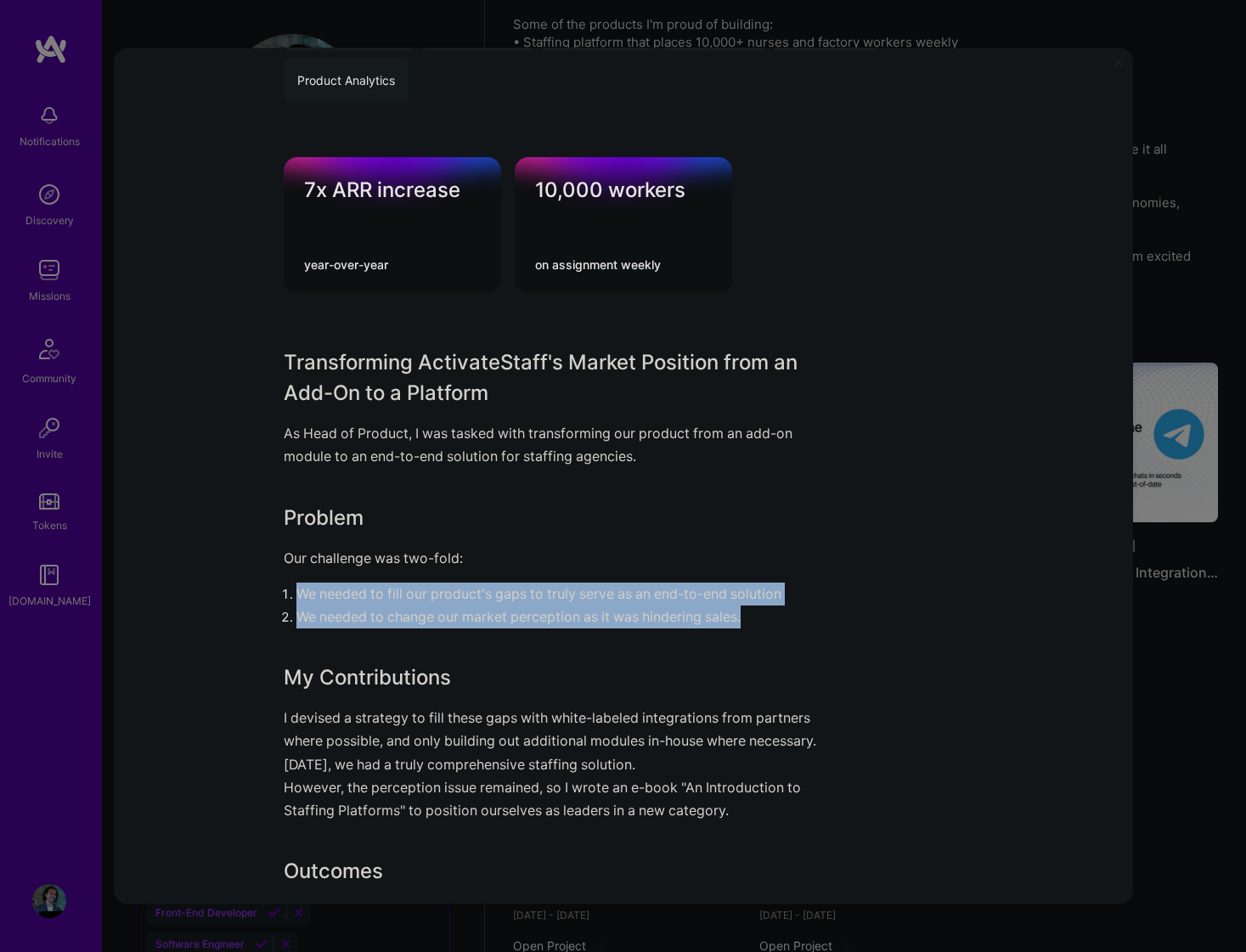
drag, startPoint x: 762, startPoint y: 608, endPoint x: 264, endPoint y: 585, distance: 498.5
click at [264, 585] on div "End-to-end Staffing Platform ActivateStaff Role Head of Product [DATE] - [DATE]…" at bounding box center [623, 476] width 1020 height 857
copy ol "We needed to fill our product's gaps to truly serve as an end-to-end solution W…"
click at [671, 529] on h3 "Problem" at bounding box center [559, 517] width 553 height 31
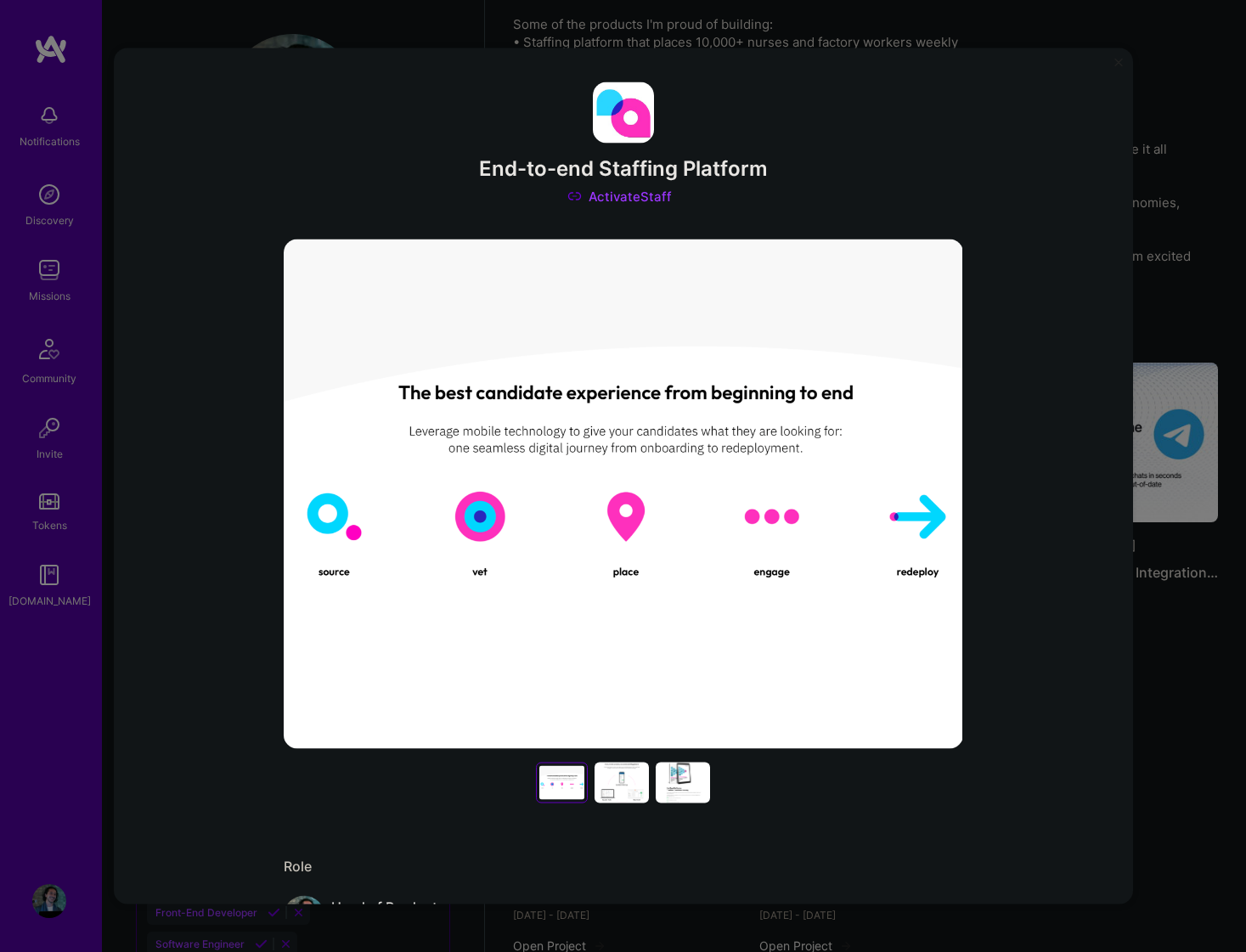
scroll to position [0, 0]
copy h3 "End-to-end Staffing Platform"
click at [716, 406] on img at bounding box center [623, 494] width 680 height 510
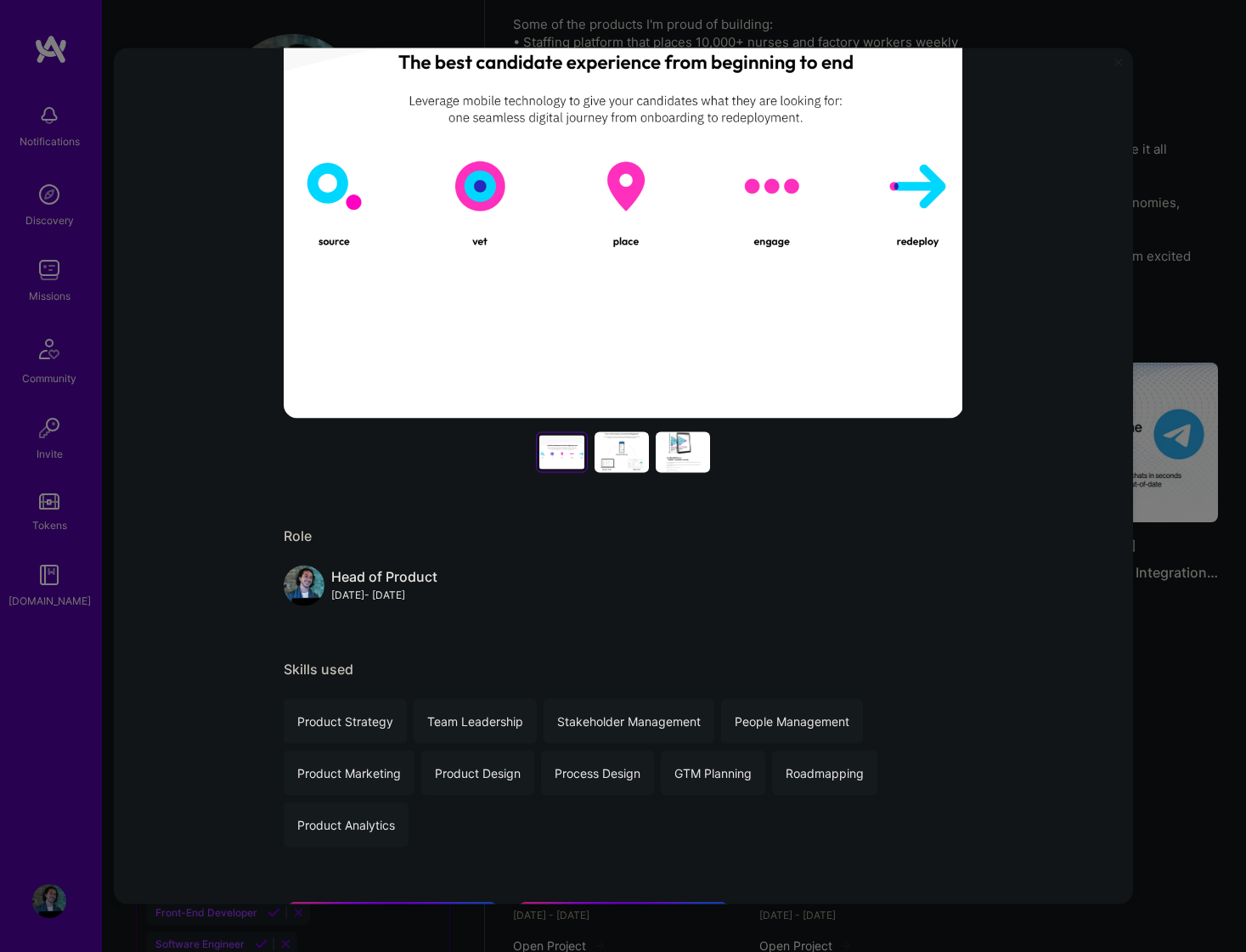
scroll to position [343, 0]
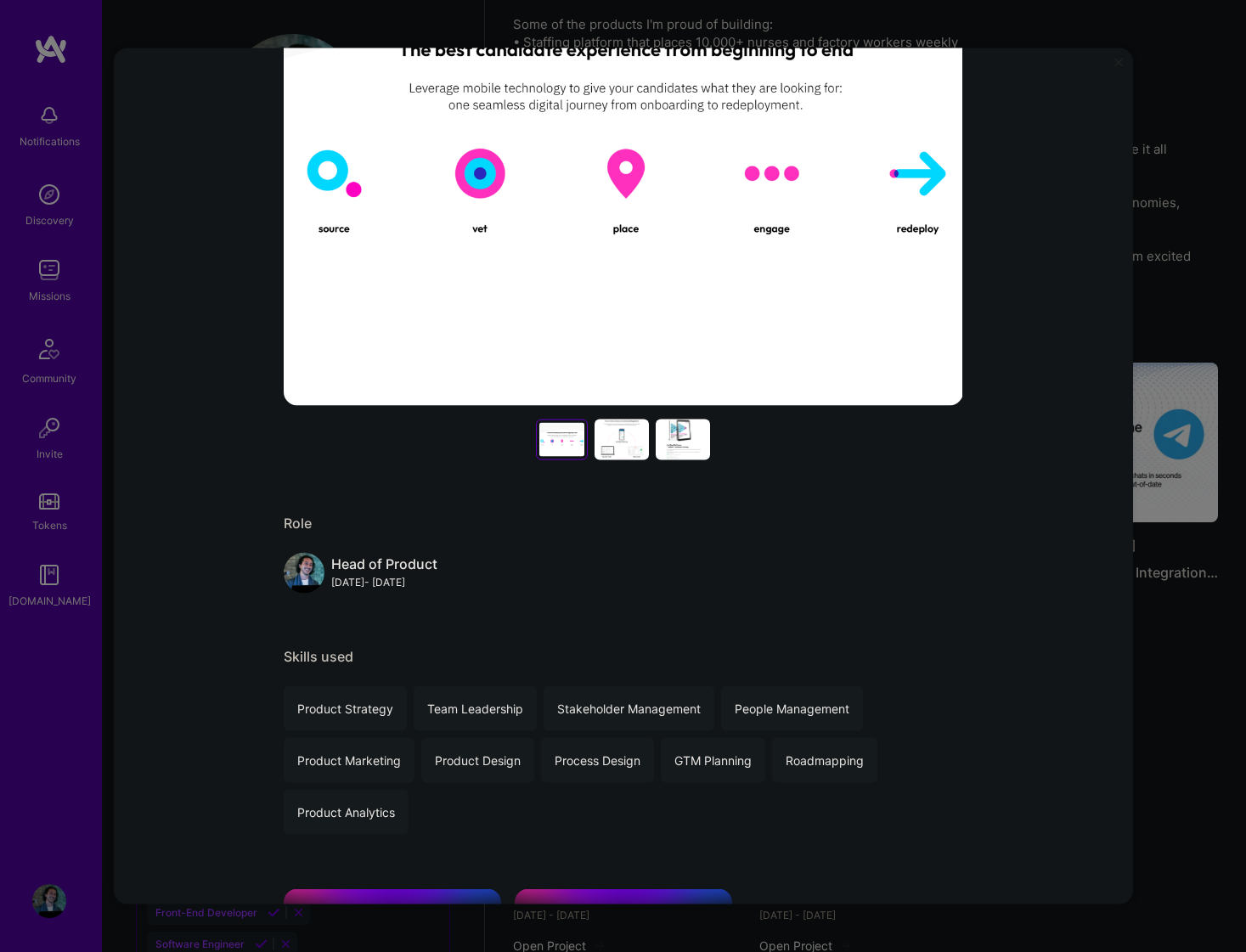
click at [624, 442] on div at bounding box center [622, 440] width 55 height 41
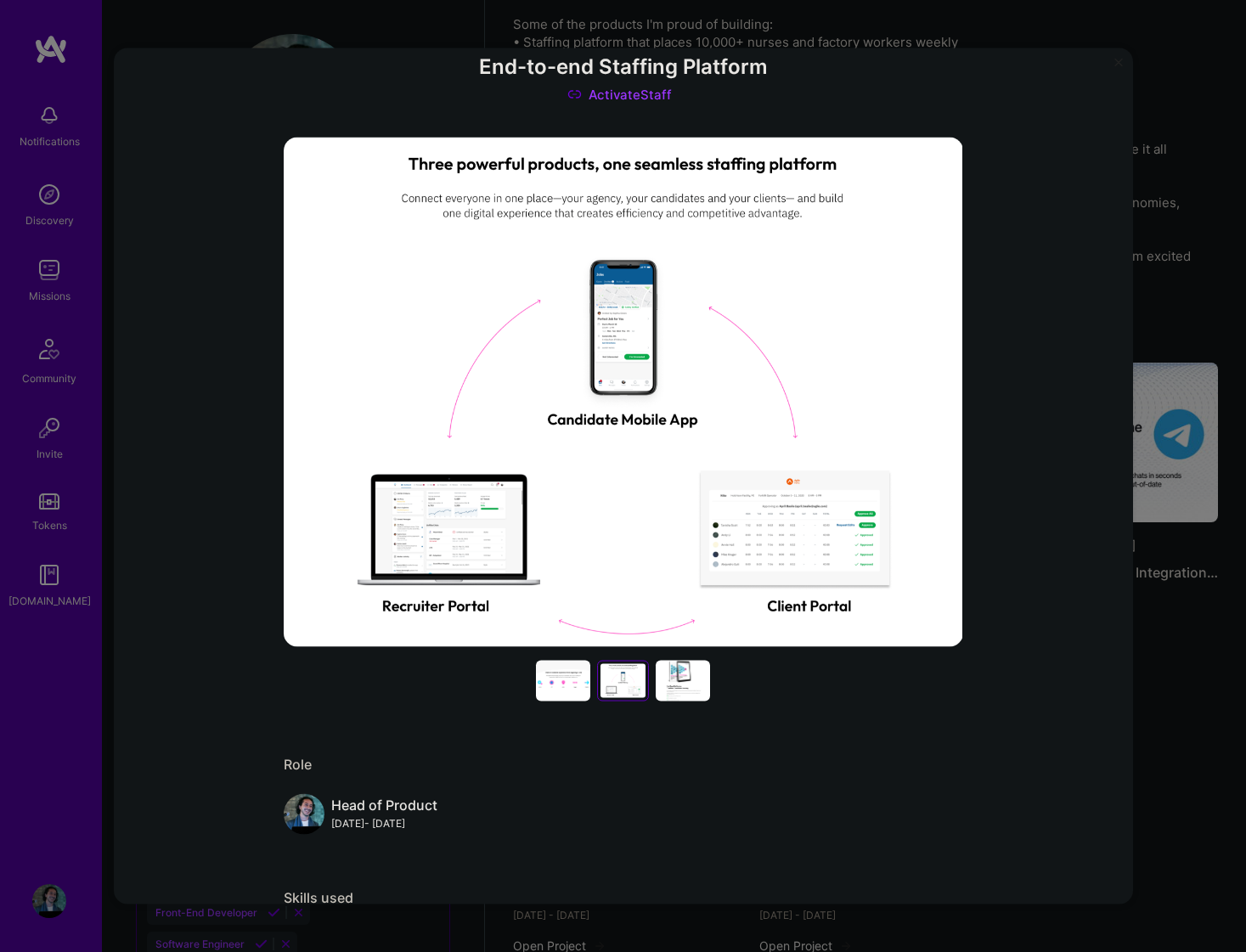
scroll to position [95, 0]
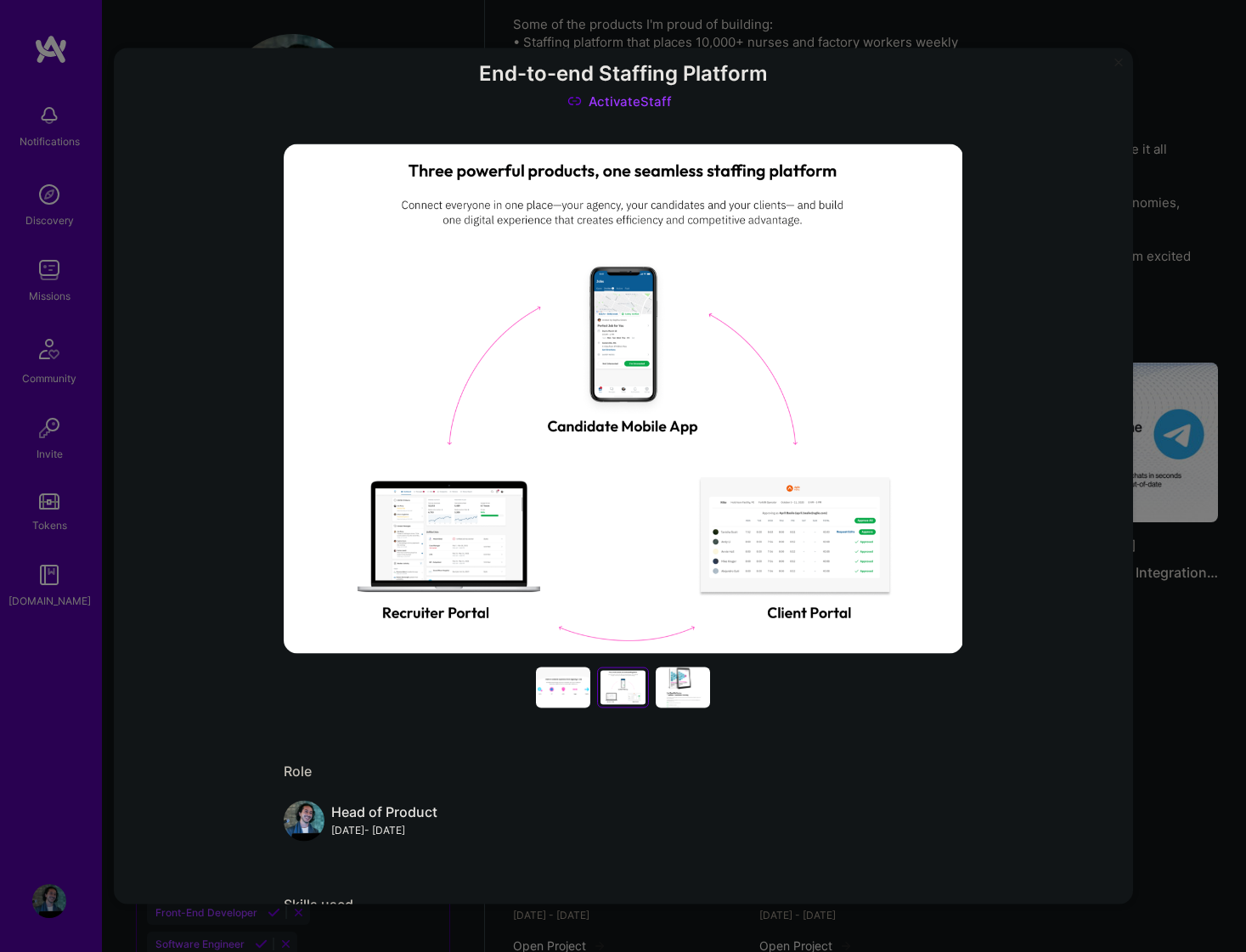
click at [676, 691] on div at bounding box center [683, 688] width 55 height 41
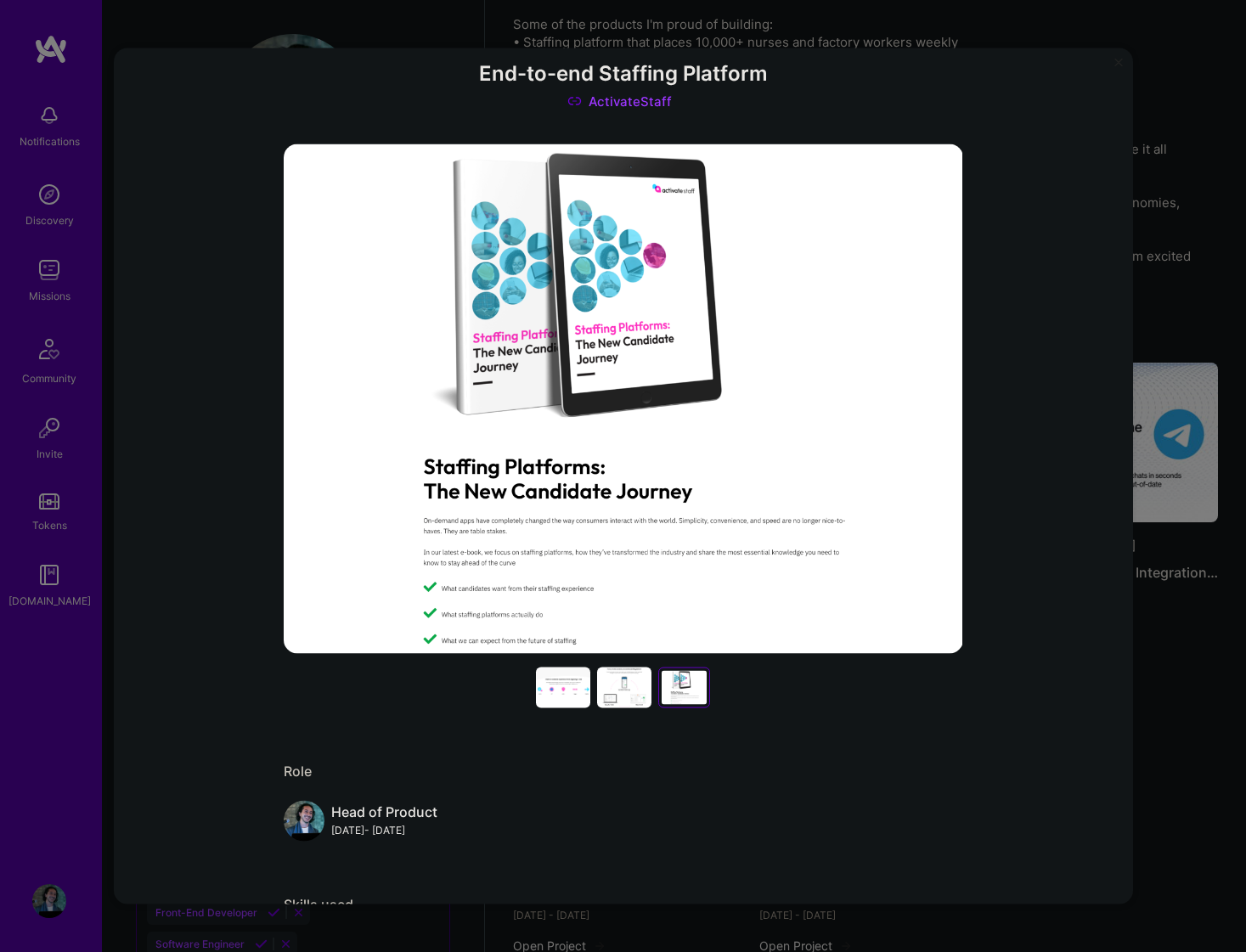
click at [623, 694] on div at bounding box center [624, 688] width 55 height 41
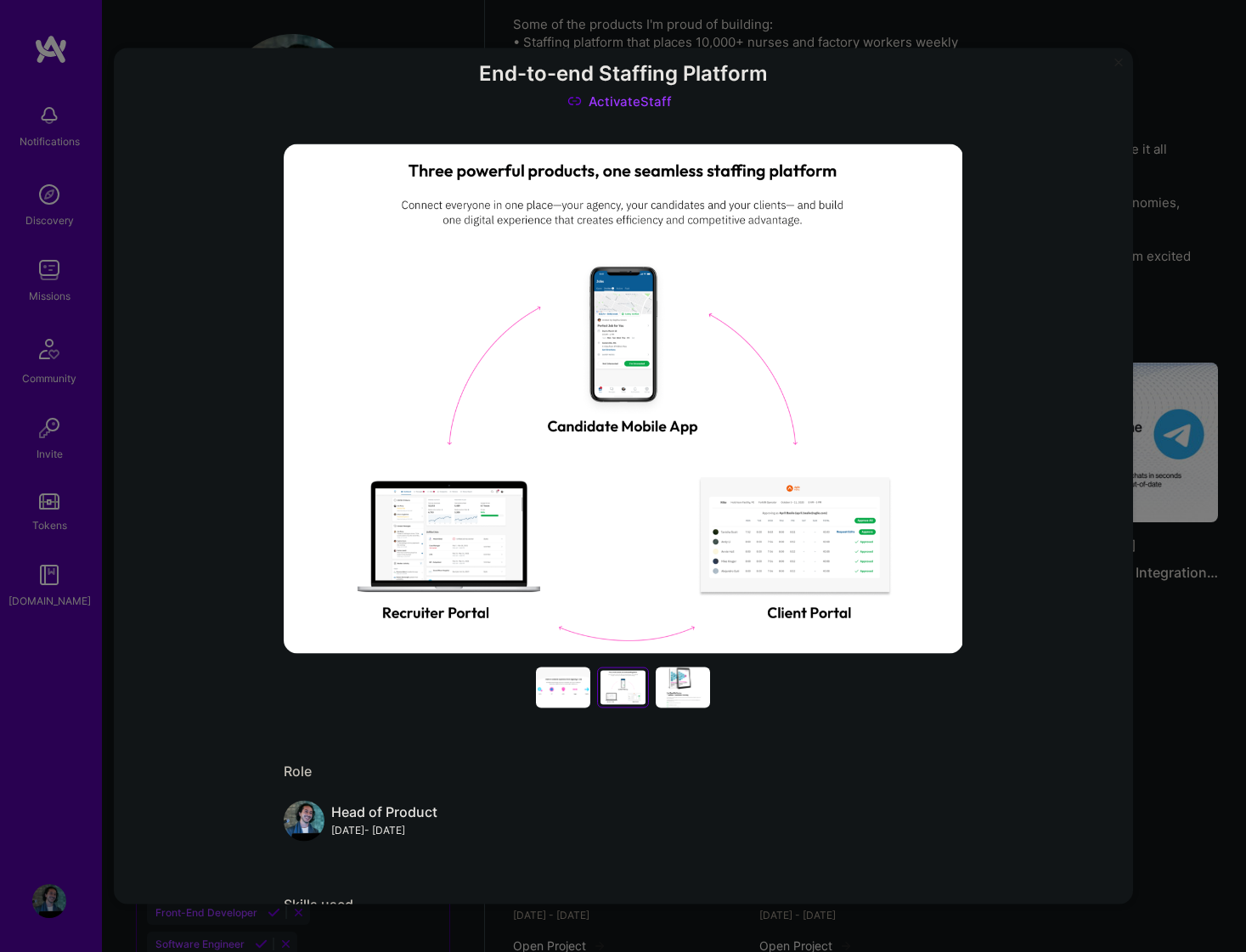
click at [552, 694] on div at bounding box center [564, 688] width 55 height 41
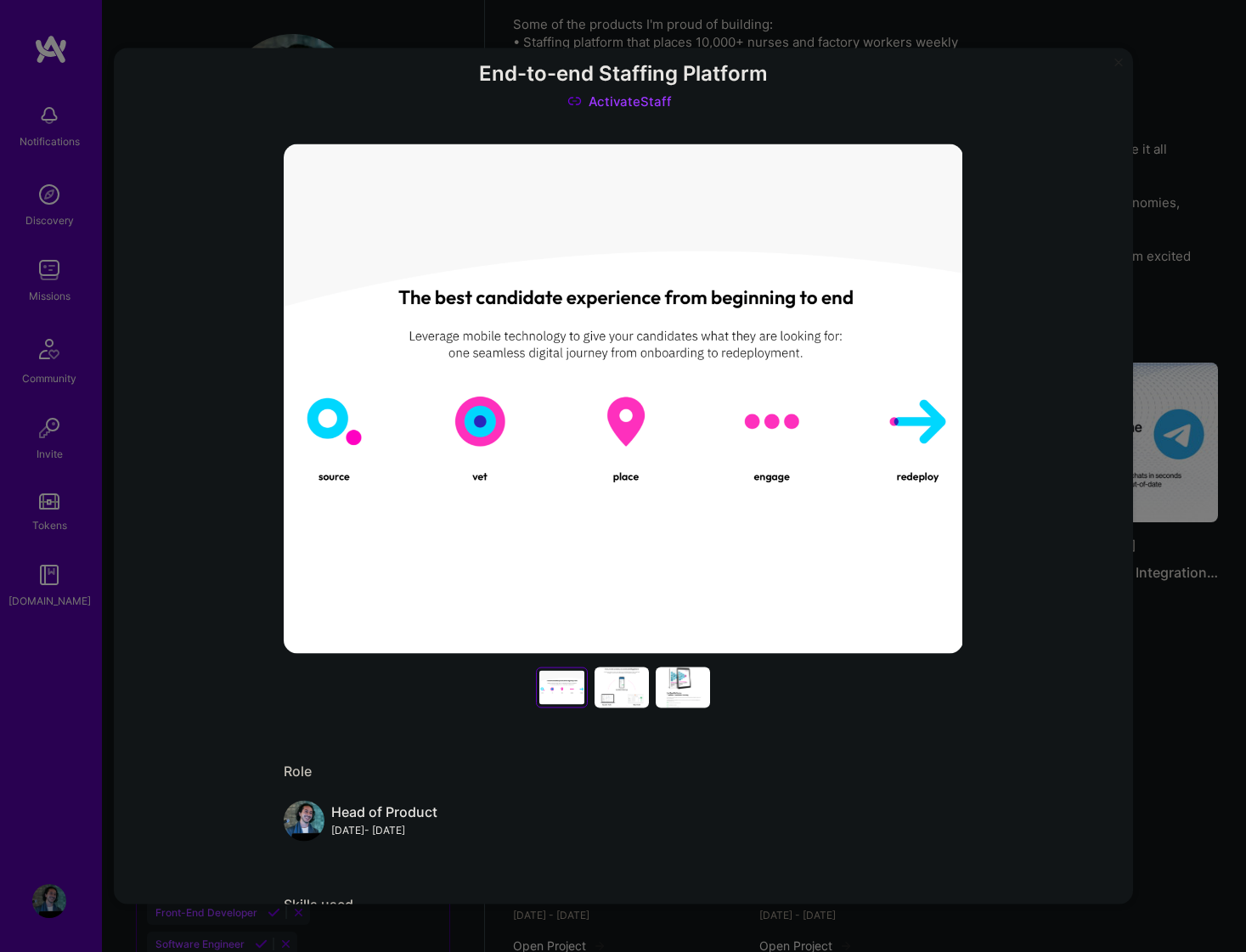
click at [620, 689] on div at bounding box center [622, 688] width 55 height 41
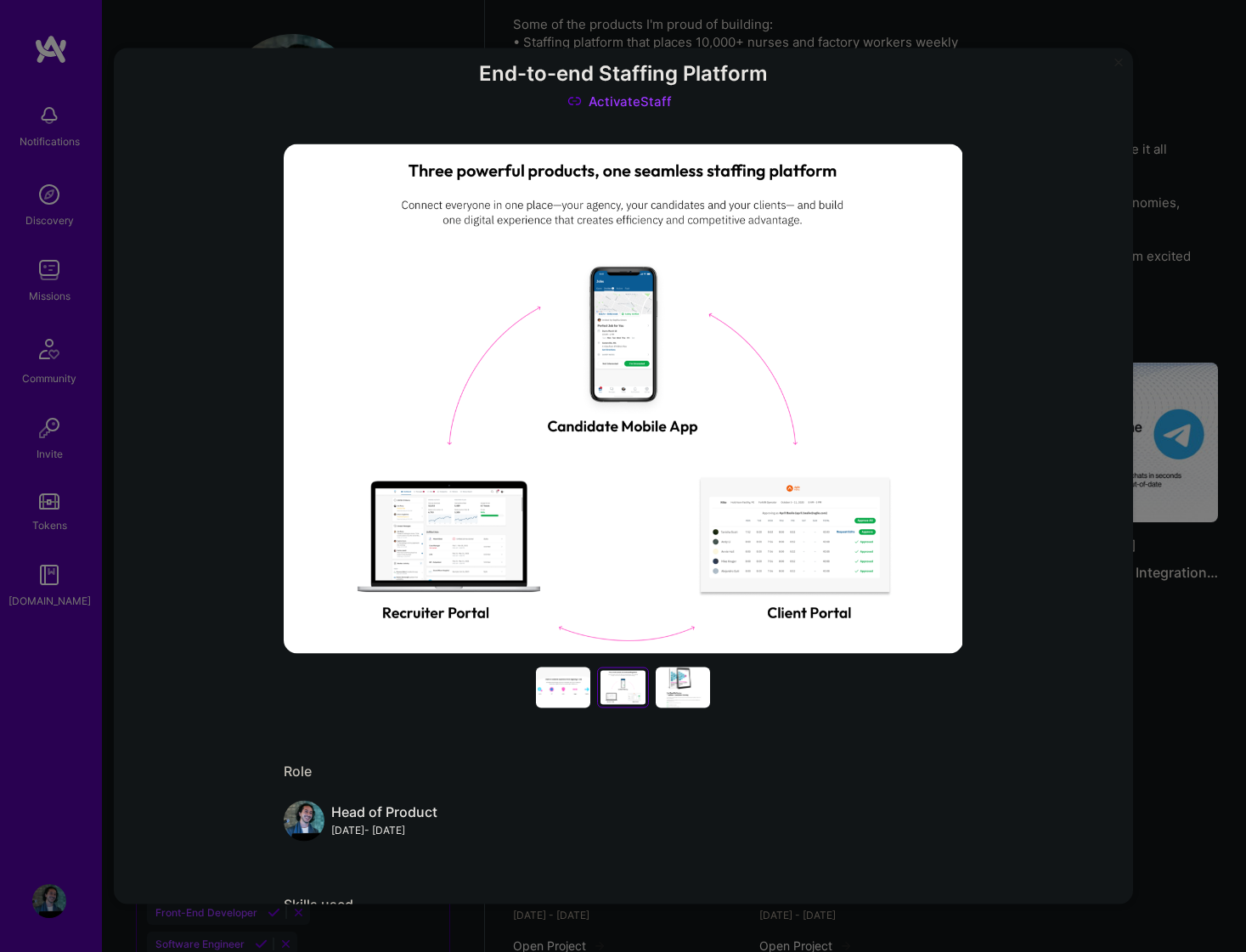
click at [702, 679] on div at bounding box center [683, 688] width 55 height 41
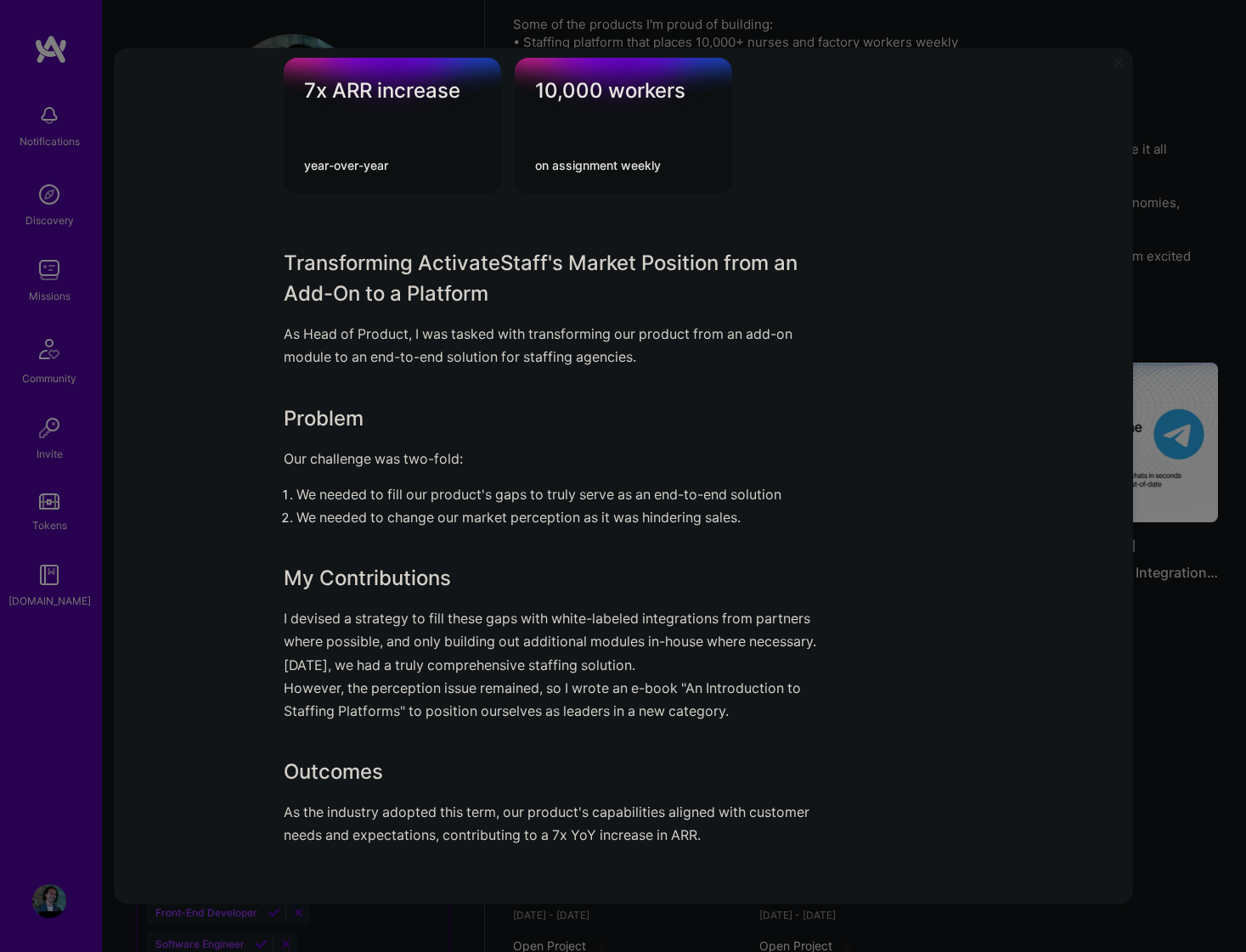
scroll to position [1196, 0]
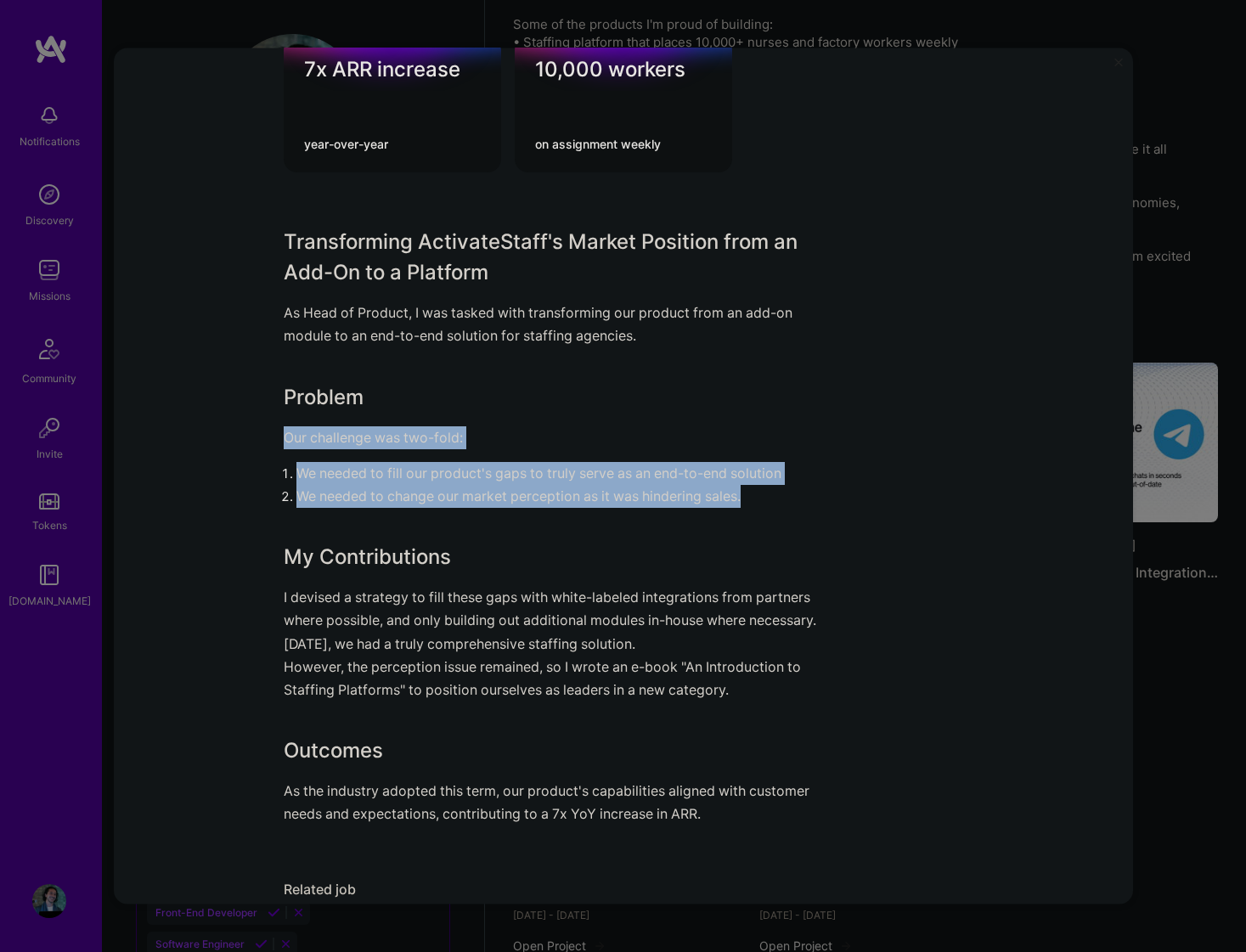
drag, startPoint x: 765, startPoint y: 489, endPoint x: 253, endPoint y: 429, distance: 515.5
click at [253, 429] on div "End-to-end Staffing Platform ActivateStaff Role Head of Product [DATE] - [DATE]…" at bounding box center [623, 476] width 1020 height 857
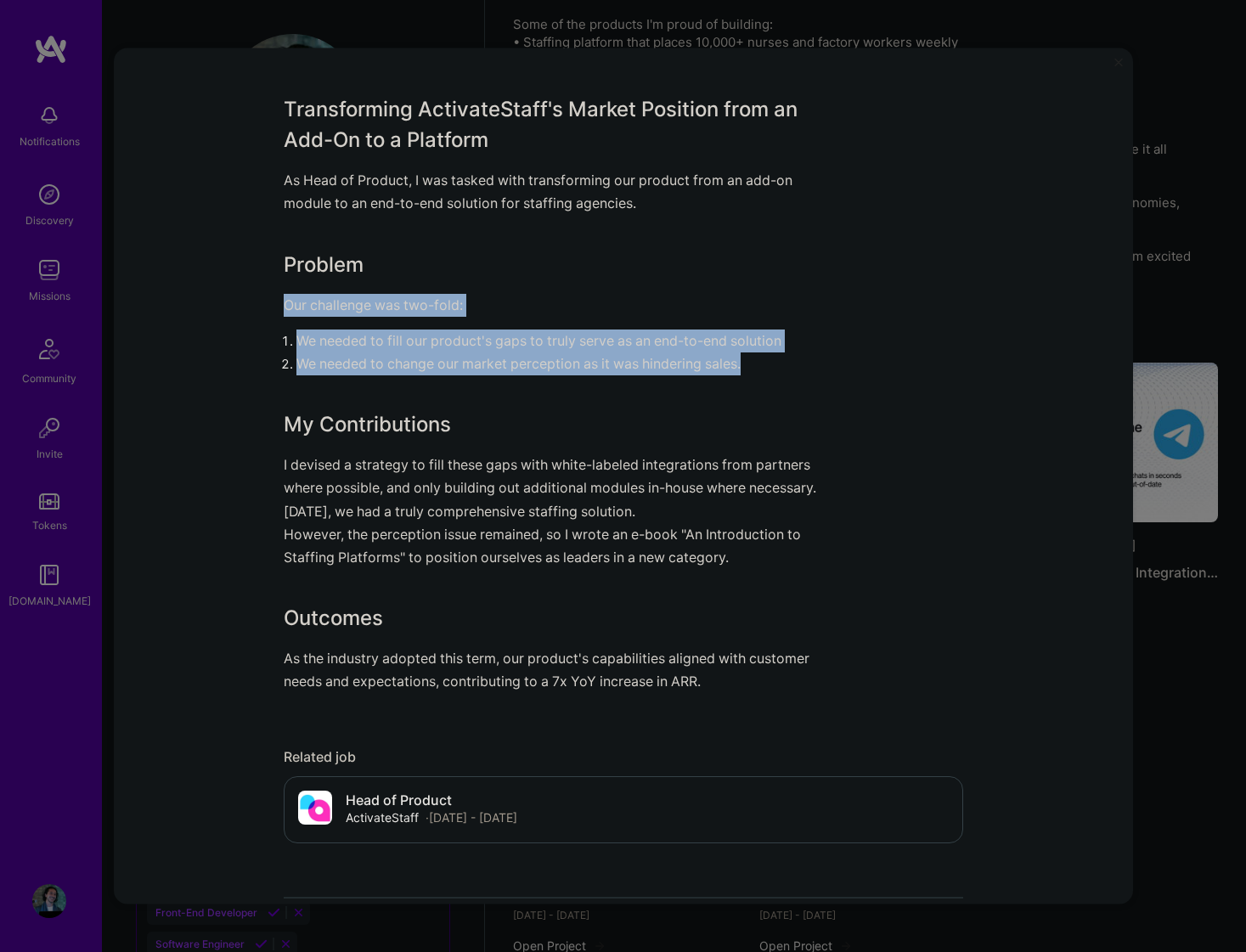
scroll to position [1330, 0]
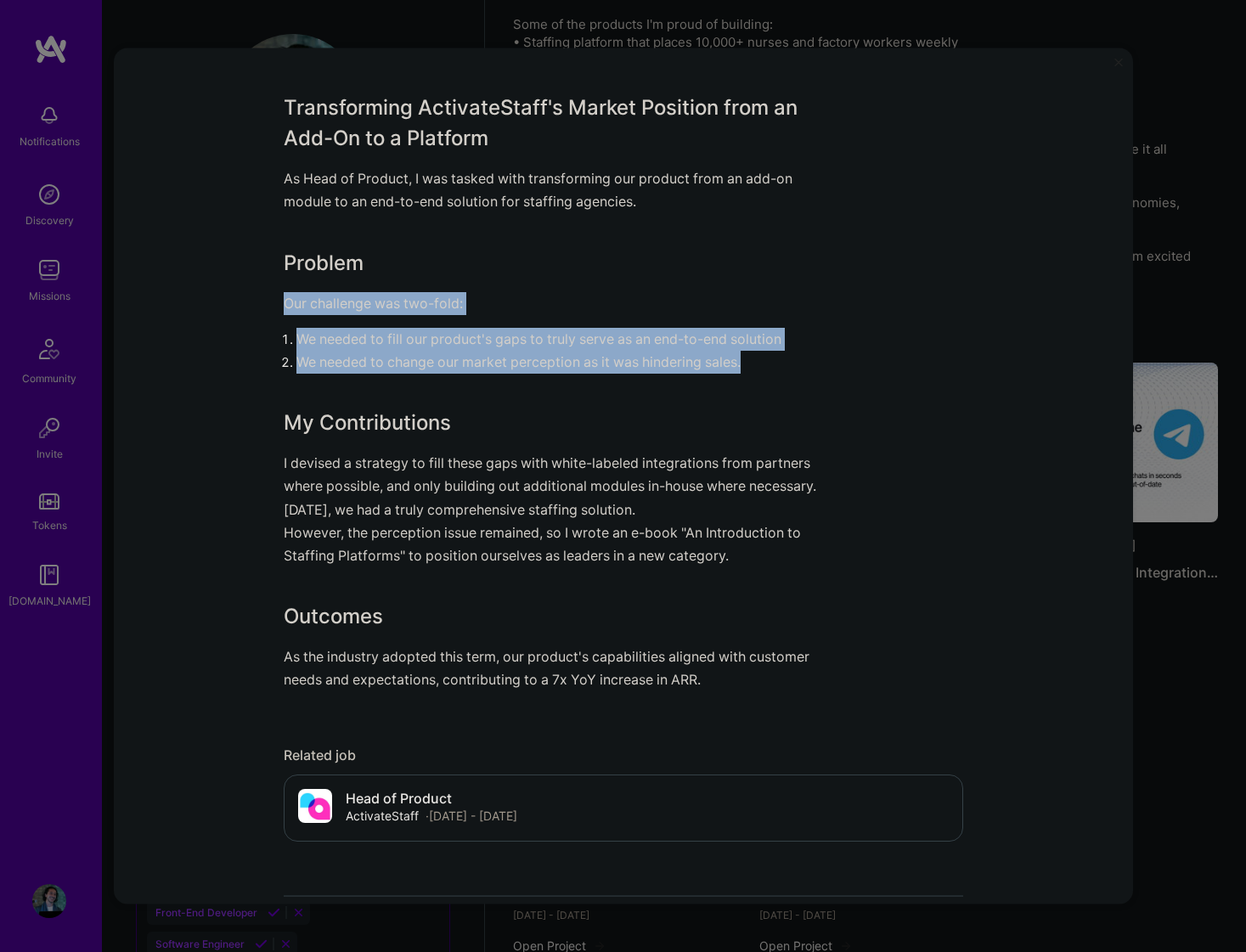
click at [259, 468] on div "End-to-end Staffing Platform ActivateStaff Role Head of Product [DATE] - [DATE]…" at bounding box center [623, 476] width 1020 height 857
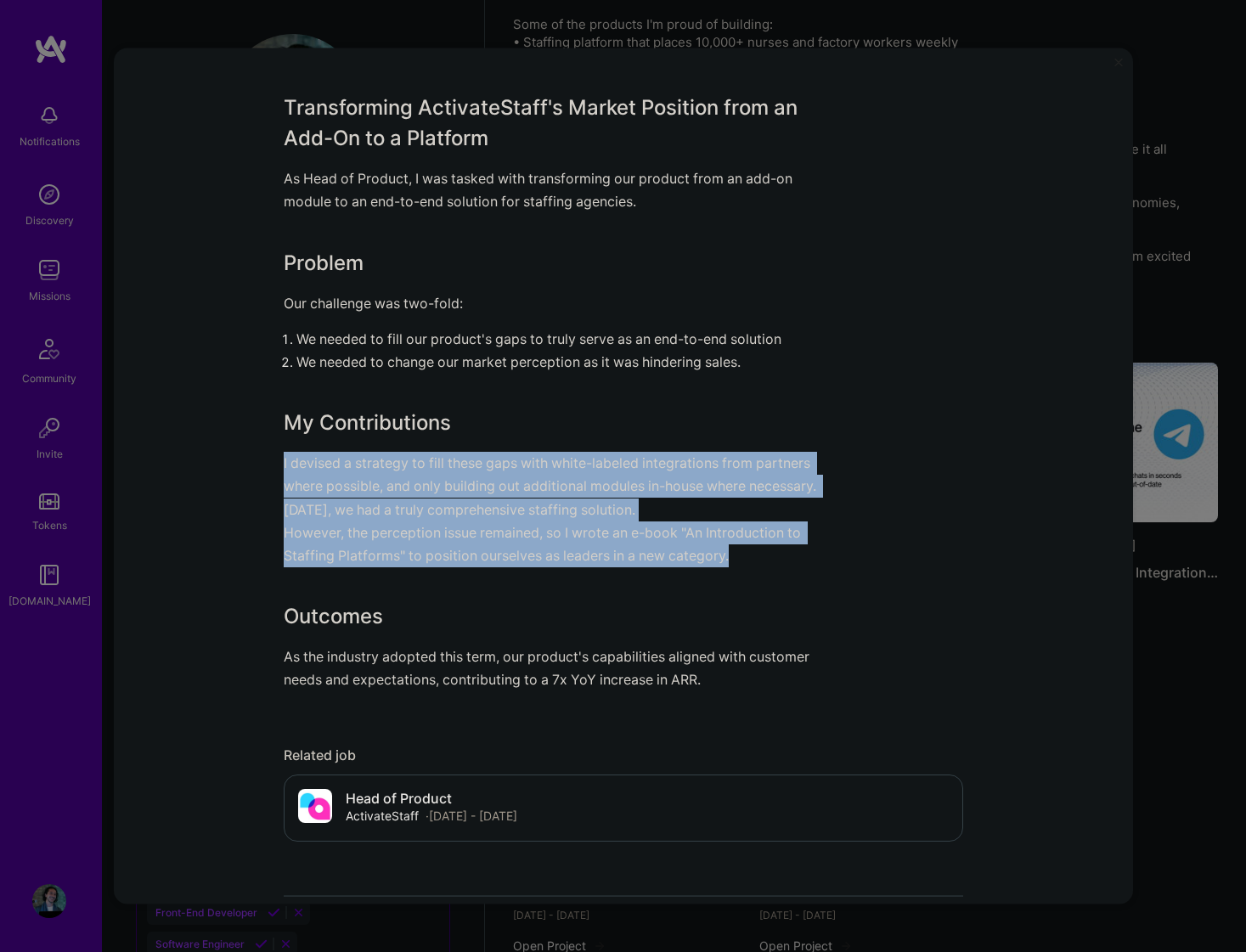
click at [614, 601] on h3 "Outcomes" at bounding box center [559, 616] width 553 height 31
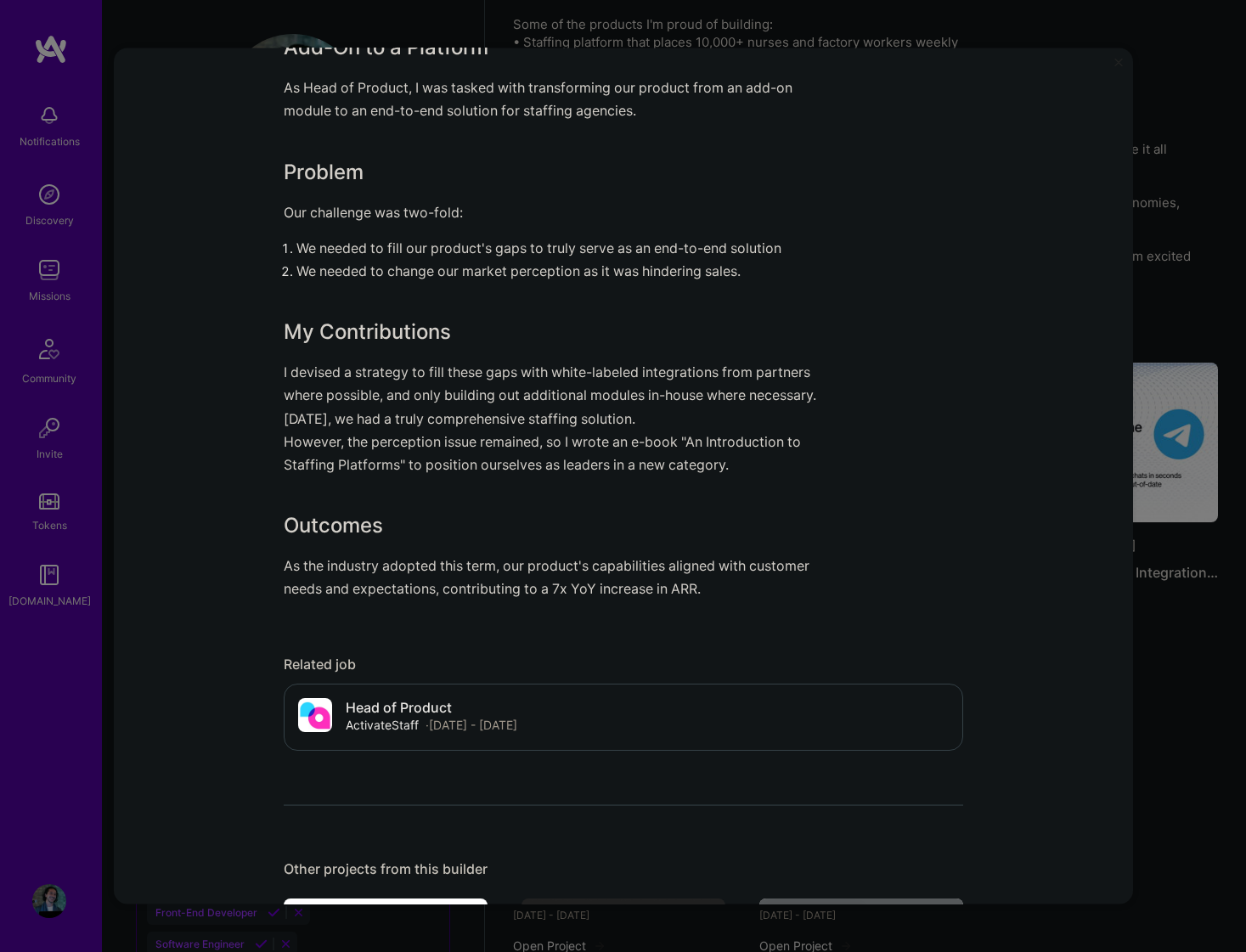
scroll to position [1420, 0]
